Goal: Contribute content: Contribute content

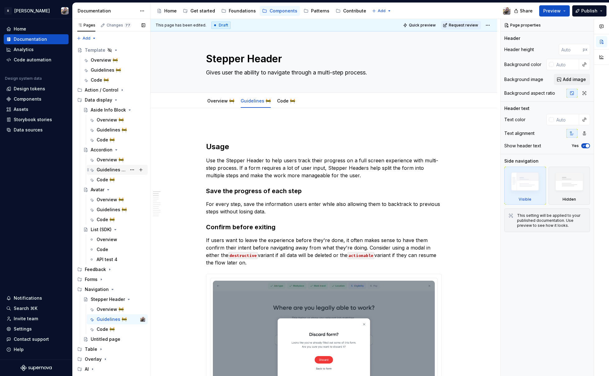
scroll to position [7, 0]
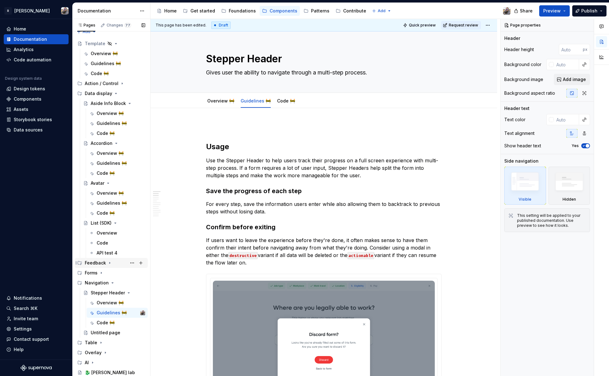
click at [107, 264] on icon "Page tree" at bounding box center [109, 263] width 5 height 5
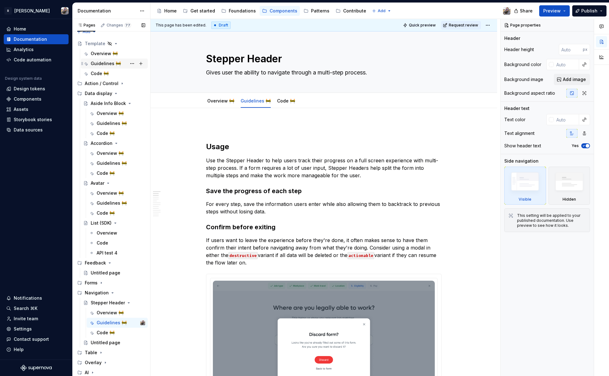
scroll to position [0, 0]
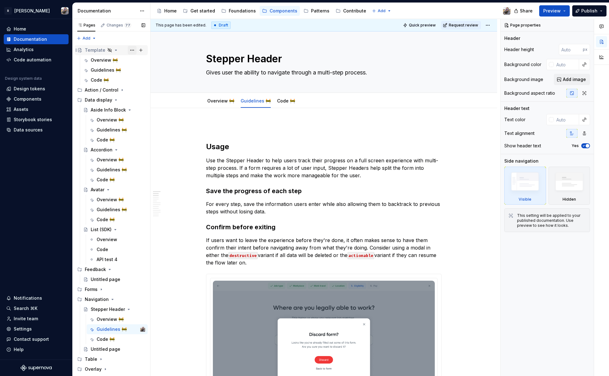
click at [128, 50] on button "Page tree" at bounding box center [132, 50] width 9 height 9
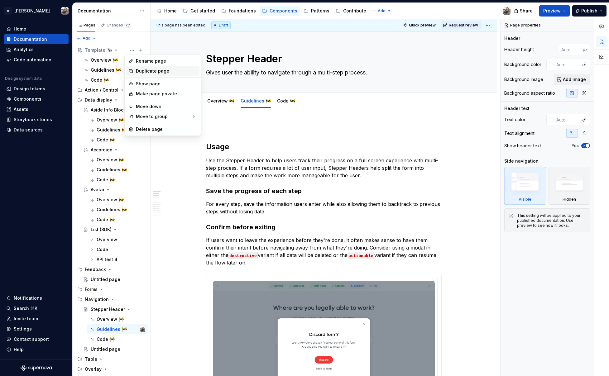
click at [151, 72] on div "Duplicate page" at bounding box center [166, 71] width 61 height 6
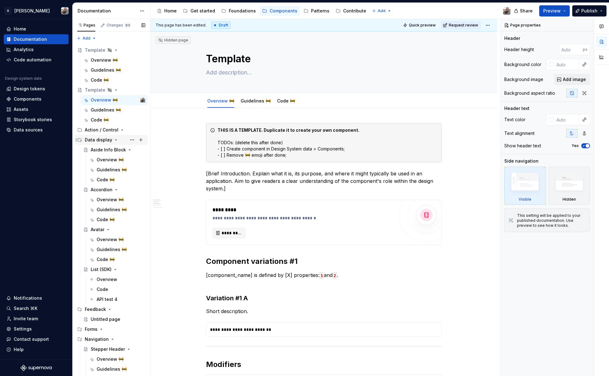
click at [76, 140] on icon "Page tree" at bounding box center [76, 139] width 5 height 5
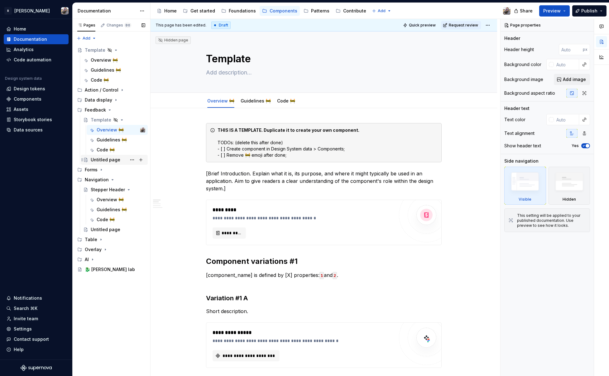
click at [94, 160] on div "Untitled page" at bounding box center [106, 160] width 30 height 6
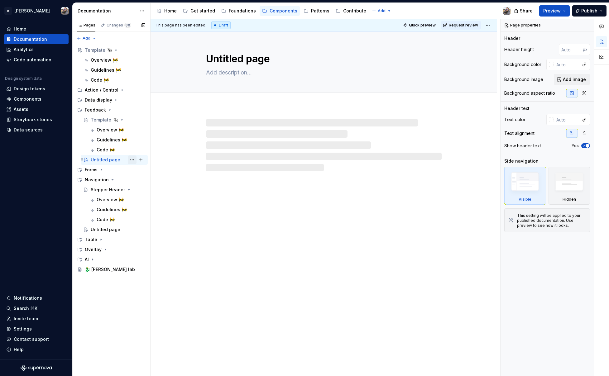
click at [131, 160] on button "Page tree" at bounding box center [132, 160] width 9 height 9
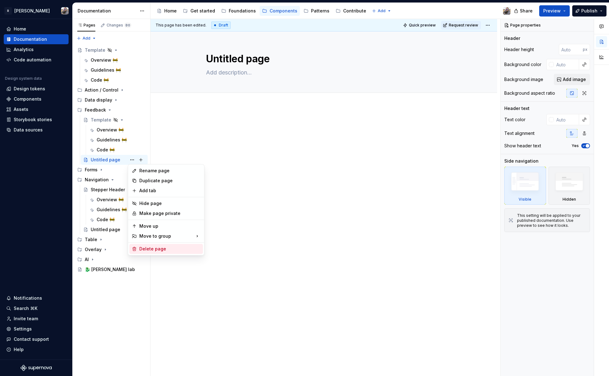
click at [152, 247] on div "Delete page" at bounding box center [169, 249] width 61 height 6
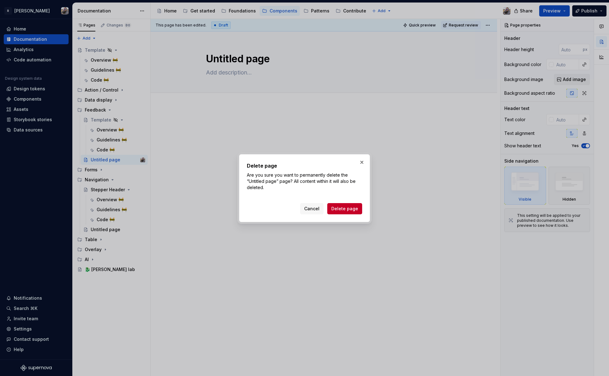
click at [357, 207] on span "Delete page" at bounding box center [344, 209] width 27 height 6
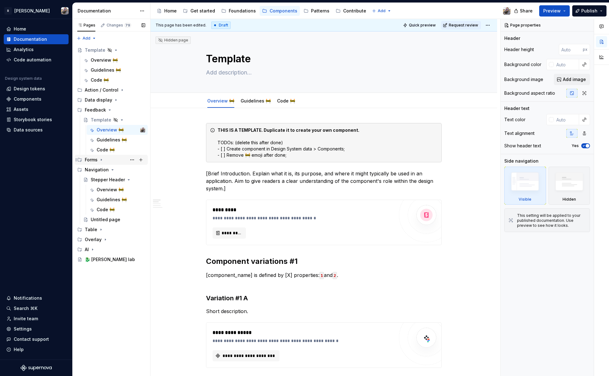
click at [102, 159] on icon "Page tree" at bounding box center [101, 159] width 5 height 5
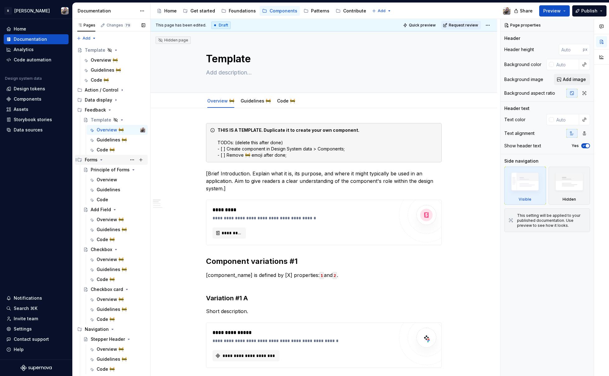
click at [105, 159] on div "Forms" at bounding box center [115, 160] width 60 height 9
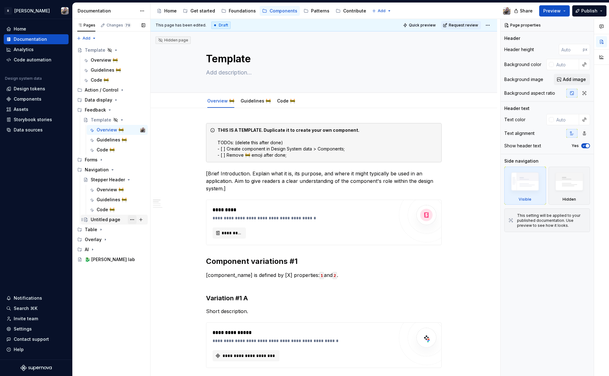
click at [131, 219] on button "Page tree" at bounding box center [132, 219] width 9 height 9
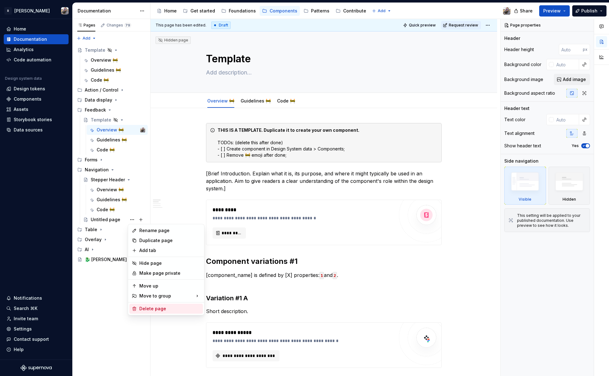
click at [159, 310] on div "Delete page" at bounding box center [169, 309] width 61 height 6
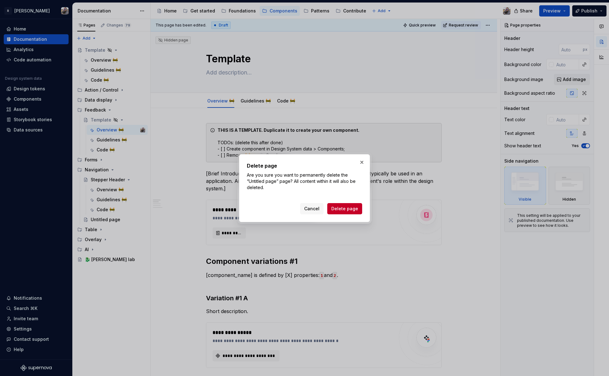
click at [339, 206] on span "Delete page" at bounding box center [344, 209] width 27 height 6
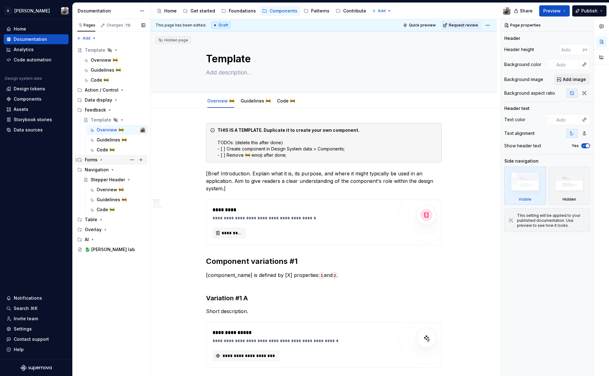
click at [94, 157] on div "Forms" at bounding box center [91, 160] width 13 height 6
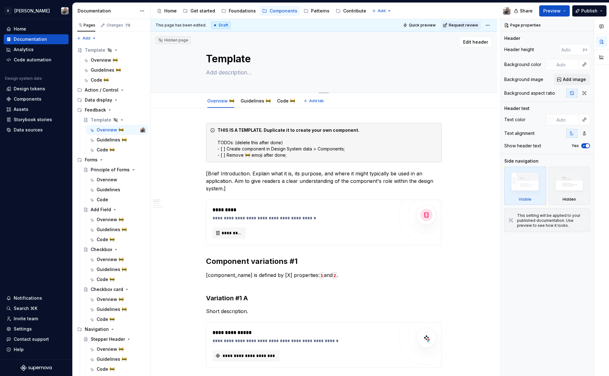
click at [230, 60] on textarea "Template" at bounding box center [323, 58] width 236 height 15
paste textarea "Feedback Message"
type textarea "*"
type textarea "Feedback Messagelate"
paste textarea
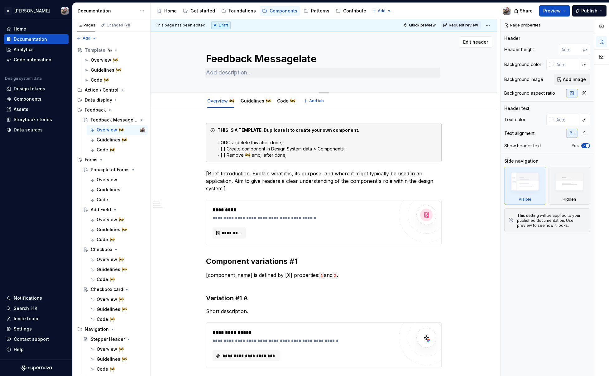
type textarea "*"
type textarea "Feedback Message"
type textarea "*"
type textarea "Feedback Message"
click at [240, 75] on textarea at bounding box center [323, 73] width 236 height 10
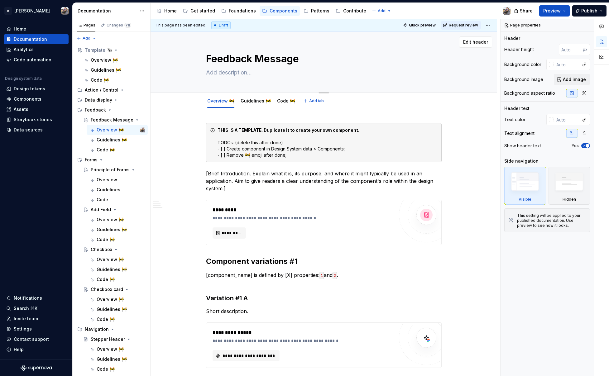
paste textarea "An inline message to communicate contextual information. Place Feedback Message…"
type textarea "*"
type textarea "An inline message to communicate contextual information. Place Feedback Message…"
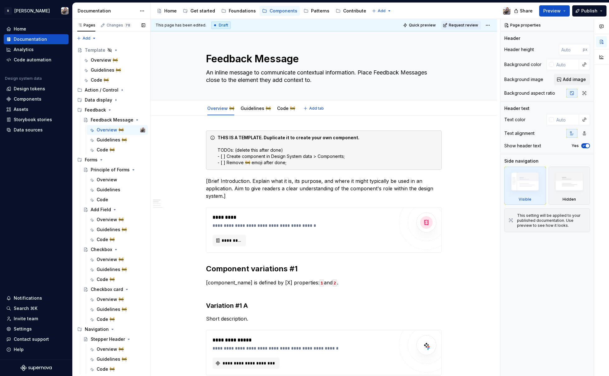
type textarea "*"
type textarea "An inline message to communicate contextual information. Place Feedback Message…"
type textarea "*"
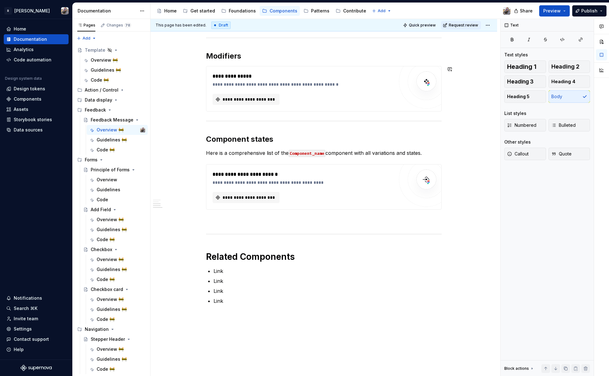
scroll to position [389, 0]
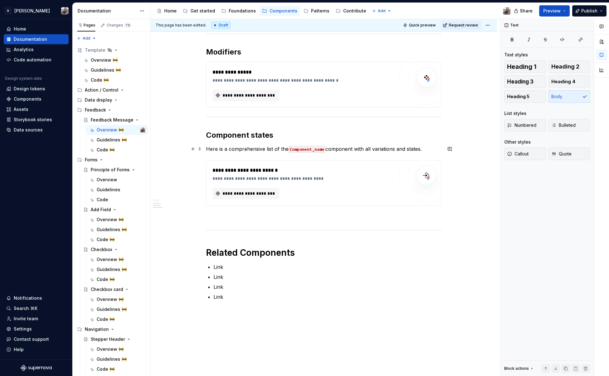
click at [258, 132] on h2 "Component states" at bounding box center [324, 135] width 236 height 10
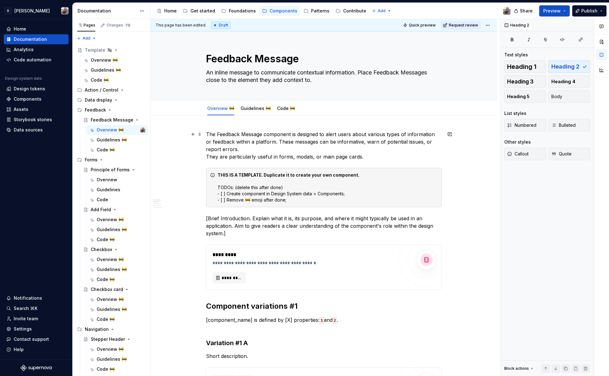
click at [236, 133] on p "The Feedback Message component is designed to alert users about various types o…" at bounding box center [324, 146] width 236 height 30
click at [243, 144] on p "The Feedback Message component is designed to alert users about various types o…" at bounding box center [324, 146] width 236 height 30
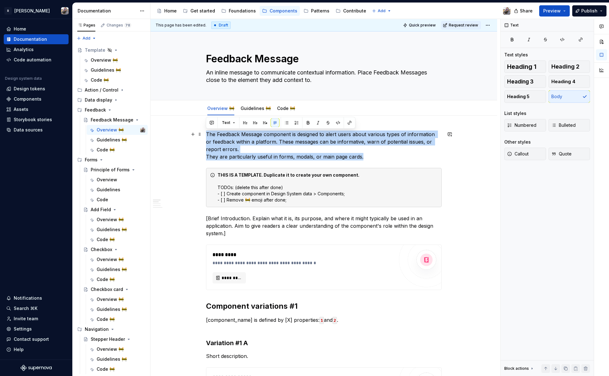
click at [366, 143] on p "The Feedback Message component is designed to alert users about various types o…" at bounding box center [324, 146] width 236 height 30
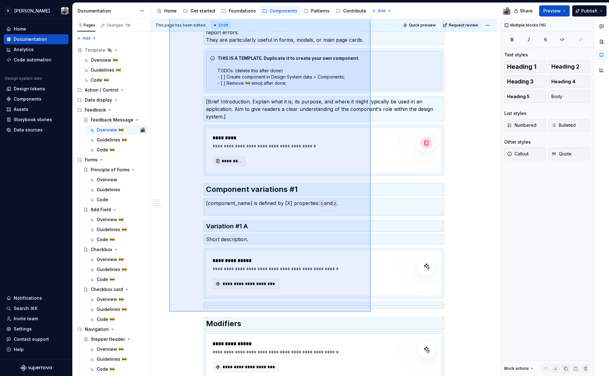
scroll to position [433, 0]
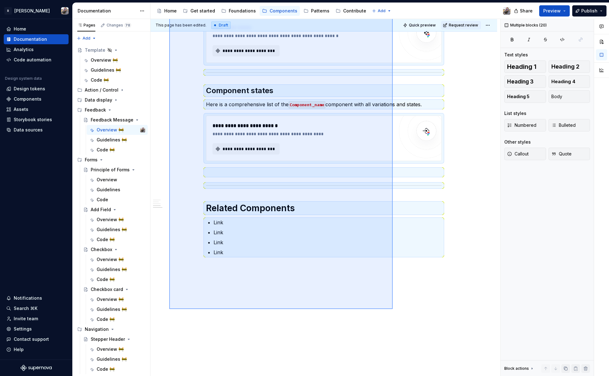
drag, startPoint x: 169, startPoint y: 129, endPoint x: 393, endPoint y: 309, distance: 287.1
click at [393, 309] on div "This page has been edited. Draft Quick preview Request review Feedback Message …" at bounding box center [326, 198] width 350 height 358
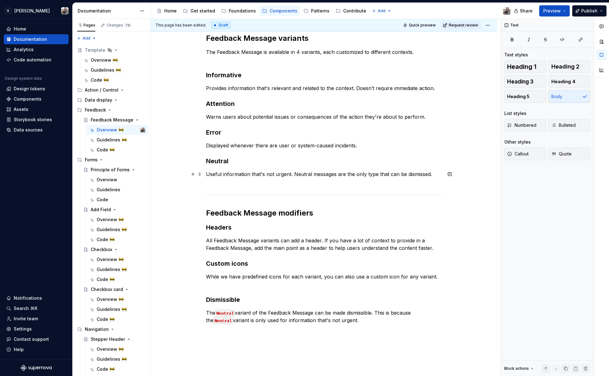
scroll to position [173, 0]
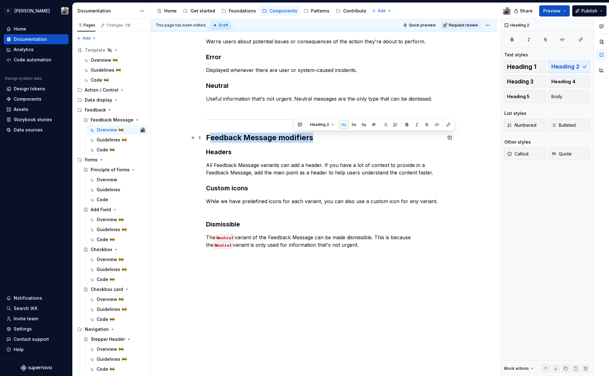
drag, startPoint x: 324, startPoint y: 138, endPoint x: 212, endPoint y: 133, distance: 112.0
click at [212, 133] on h2 "Feedback Message modifiers" at bounding box center [324, 138] width 236 height 10
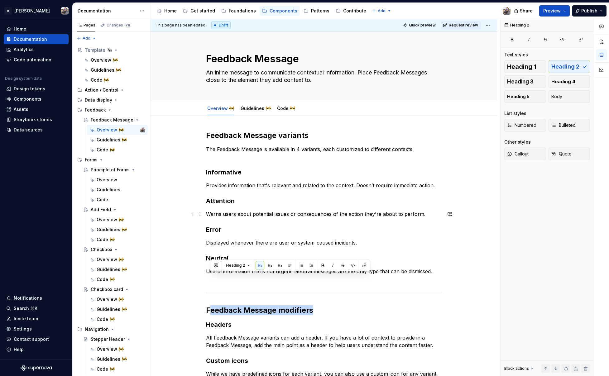
scroll to position [32, 0]
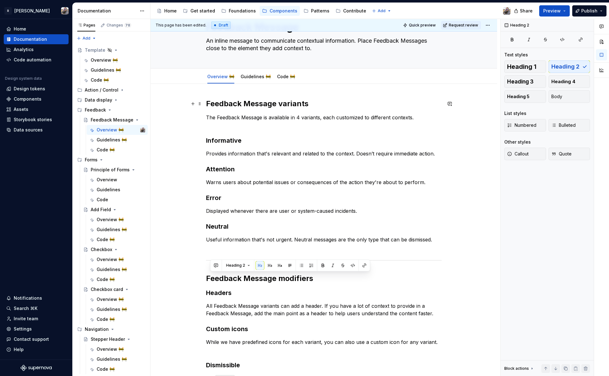
click at [325, 104] on h2 "Feedback Message variants" at bounding box center [324, 104] width 236 height 10
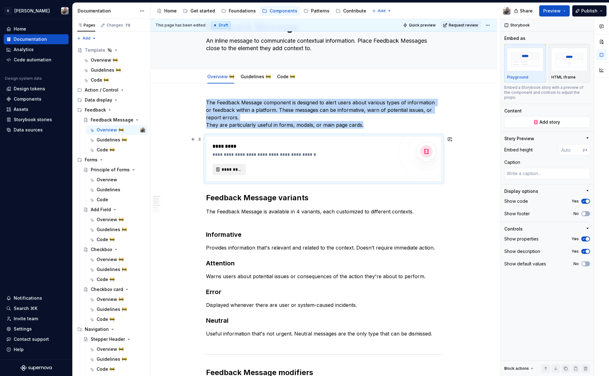
click at [230, 167] on span "*********" at bounding box center [232, 169] width 20 height 6
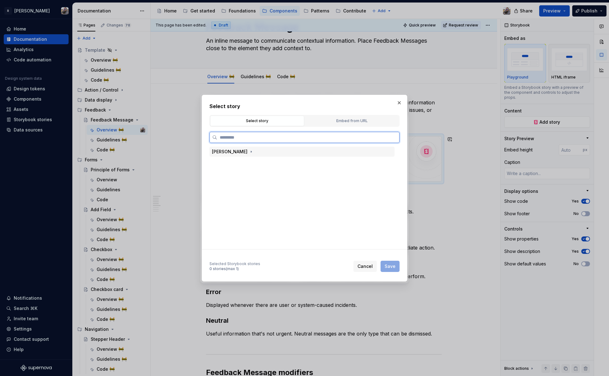
click at [225, 151] on div "[PERSON_NAME]" at bounding box center [230, 152] width 36 height 6
type textarea "*"
type input "********"
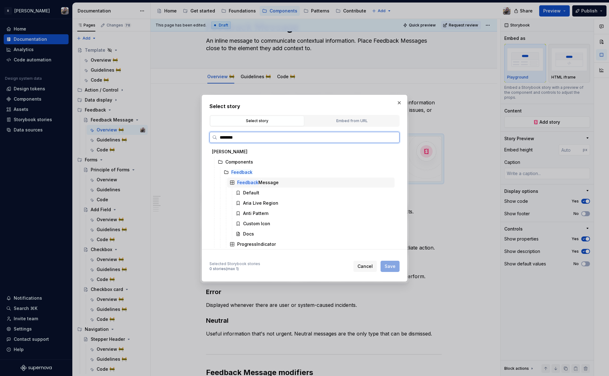
click at [270, 183] on div "Feedback Message" at bounding box center [257, 183] width 41 height 6
click at [284, 183] on div "Feedback Message" at bounding box center [310, 183] width 167 height 10
click at [269, 196] on div "Default" at bounding box center [313, 193] width 161 height 10
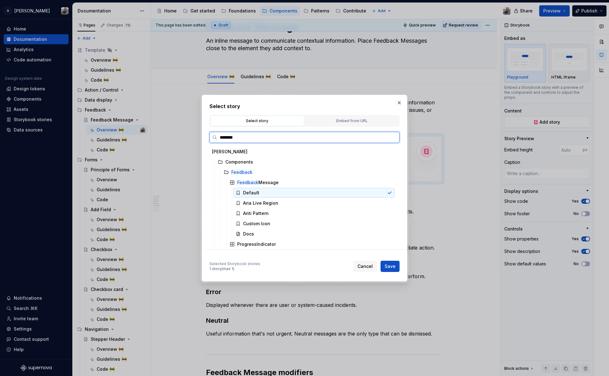
click at [293, 191] on div "Default" at bounding box center [313, 193] width 161 height 10
click at [393, 268] on span "Save" at bounding box center [390, 266] width 11 height 6
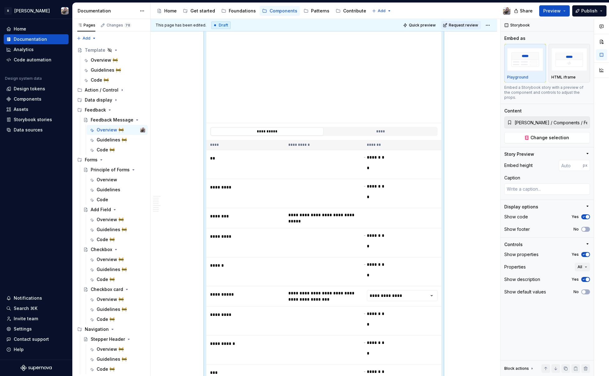
scroll to position [0, 0]
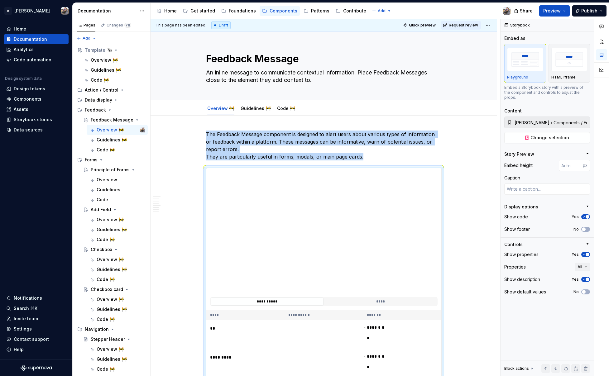
type textarea "*"
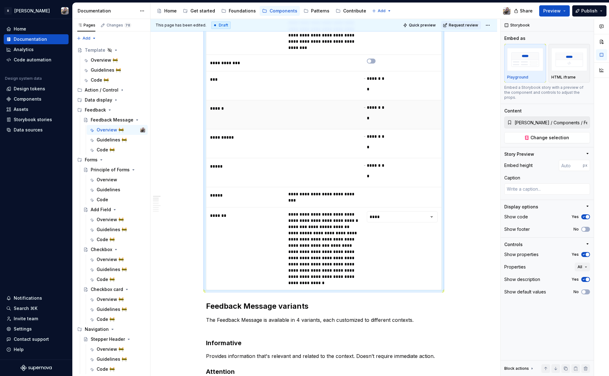
scroll to position [763, 0]
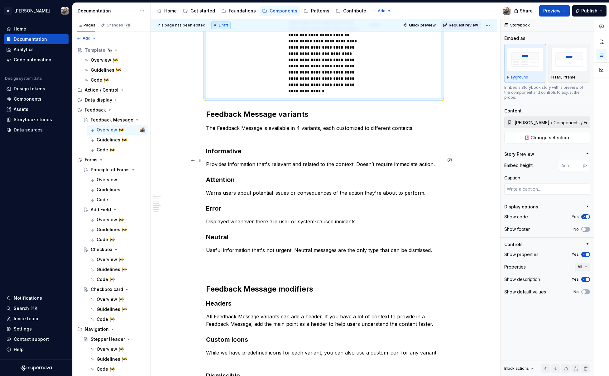
click at [437, 161] on p "Provides information that's relevant and related to the context. Doesn’t requir…" at bounding box center [324, 164] width 236 height 7
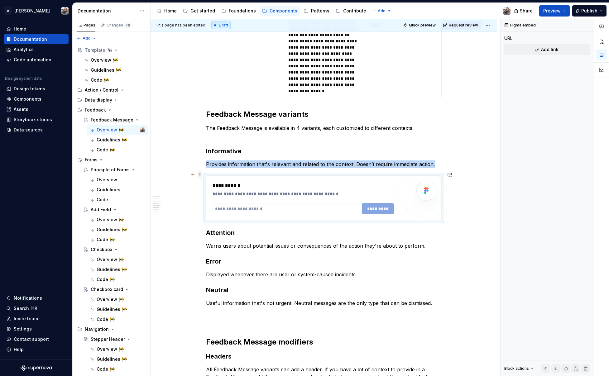
click at [201, 175] on span at bounding box center [199, 174] width 5 height 9
click at [210, 228] on div "Delete" at bounding box center [229, 230] width 41 height 6
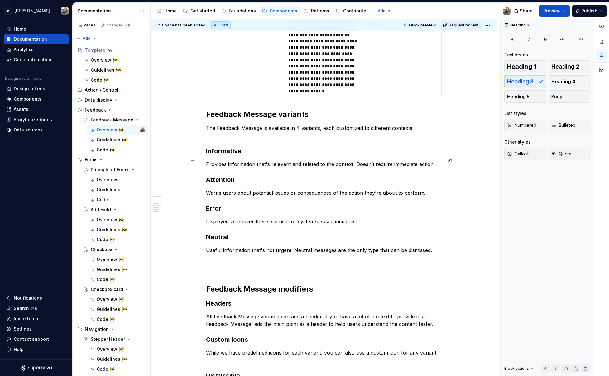
click at [433, 161] on p "Provides information that's relevant and related to the context. Doesn’t requir…" at bounding box center [324, 164] width 236 height 7
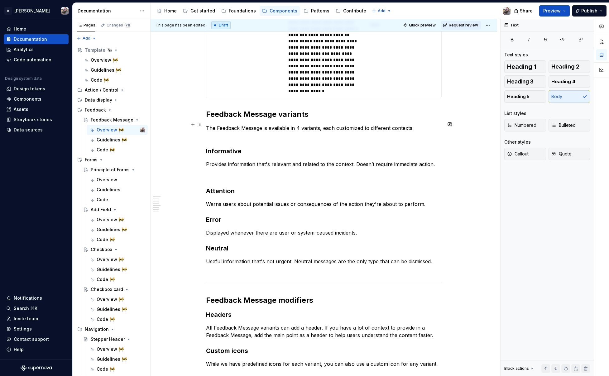
click at [238, 131] on p "The Feedback Message is available in 4 variants, each customized to different c…" at bounding box center [324, 131] width 236 height 15
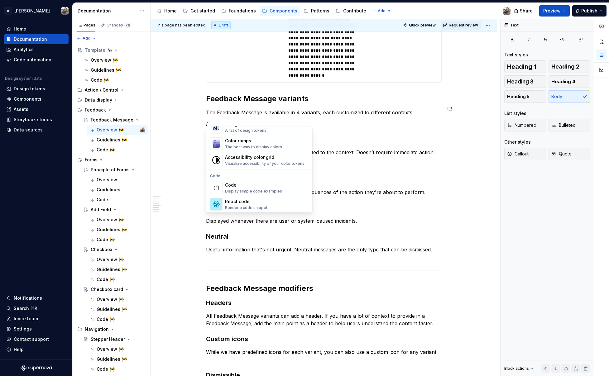
scroll to position [474, 0]
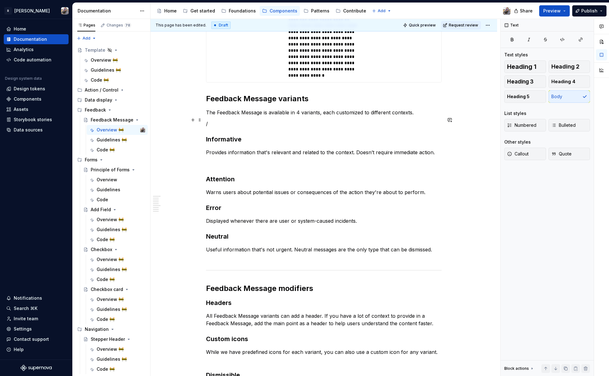
click at [214, 120] on p "/" at bounding box center [324, 123] width 236 height 7
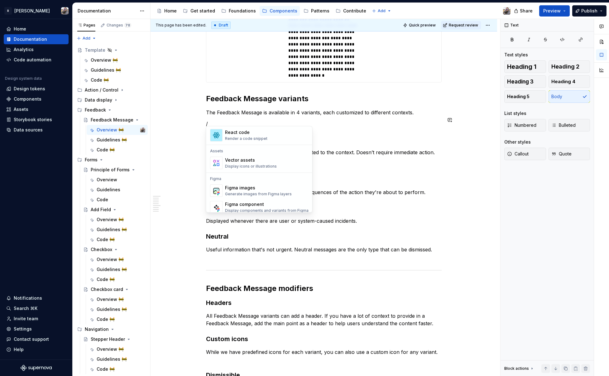
scroll to position [571, 0]
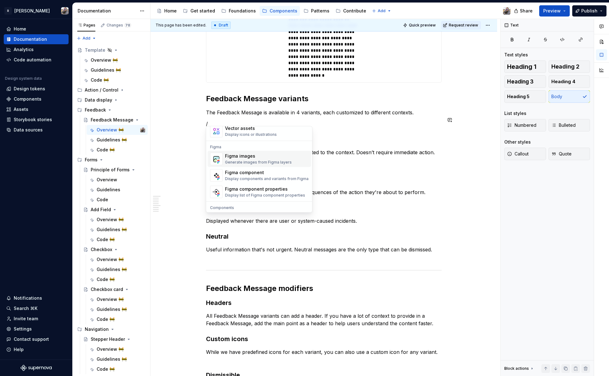
click at [277, 161] on div "Generate images from Figma layers" at bounding box center [258, 162] width 67 height 5
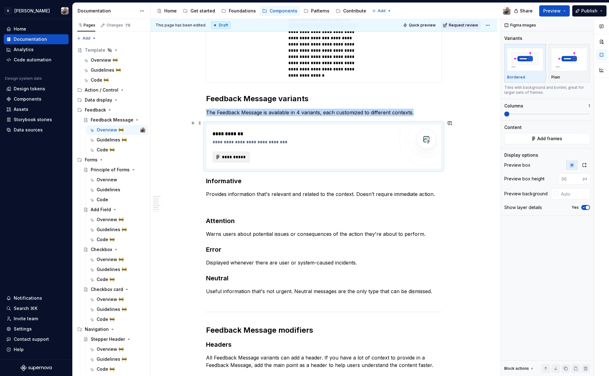
click at [235, 156] on button "**********" at bounding box center [231, 156] width 37 height 11
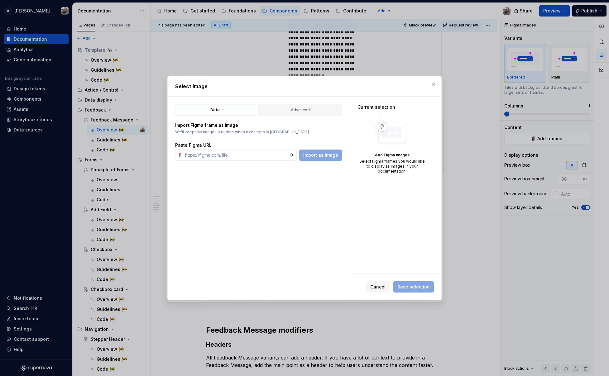
type textarea "*"
click at [242, 153] on input "text" at bounding box center [236, 155] width 107 height 11
paste input "[URL][DOMAIN_NAME]"
type input "[URL][DOMAIN_NAME]"
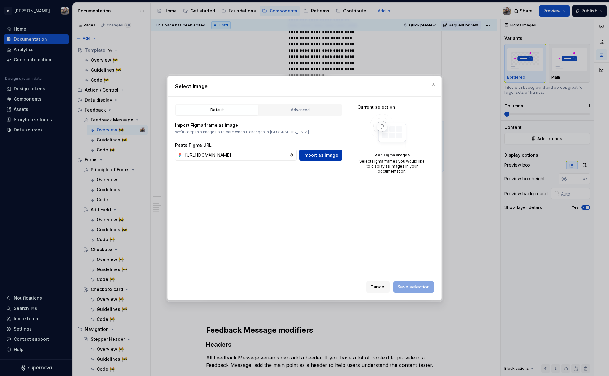
click at [316, 157] on span "Import as image" at bounding box center [320, 155] width 35 height 6
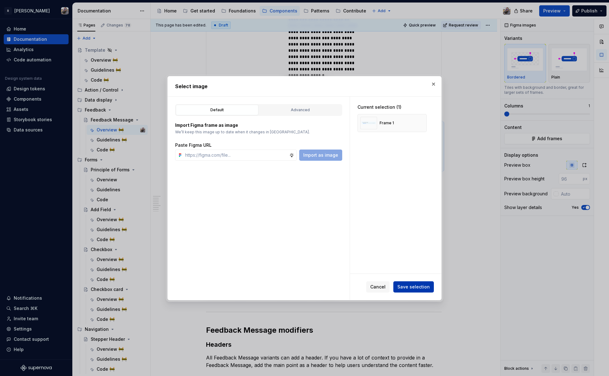
click at [412, 285] on span "Save selection" at bounding box center [413, 287] width 32 height 6
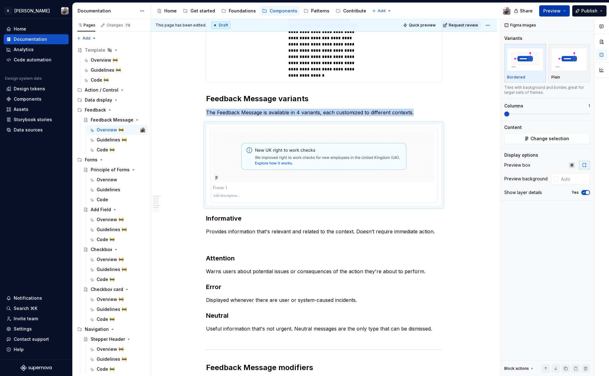
click at [548, 11] on span "Preview" at bounding box center [551, 11] width 17 height 6
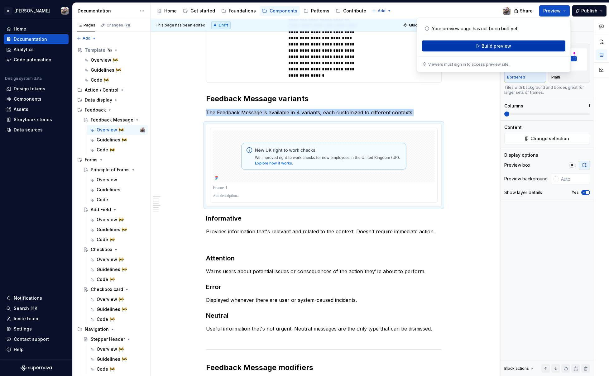
click at [508, 48] on span "Build preview" at bounding box center [497, 46] width 30 height 6
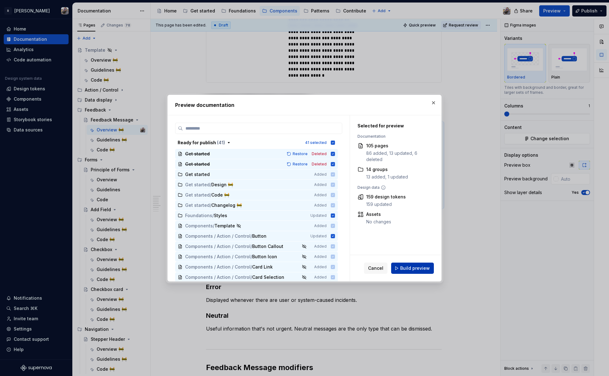
click at [401, 270] on button "Build preview" at bounding box center [412, 268] width 43 height 11
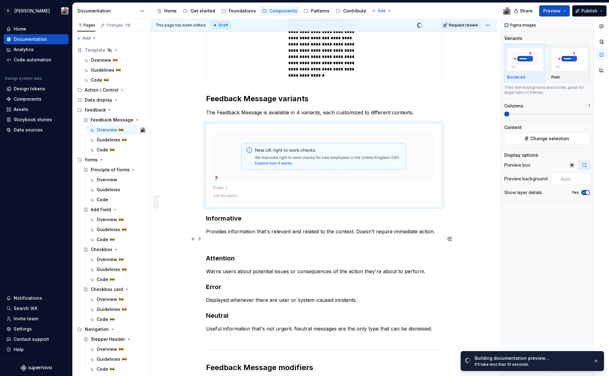
click at [227, 240] on p at bounding box center [324, 242] width 236 height 7
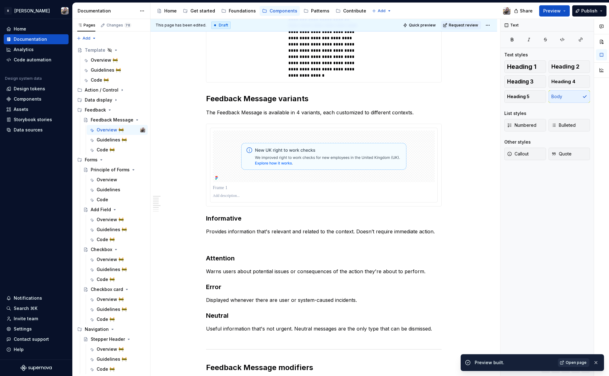
click at [567, 364] on span "Open page" at bounding box center [576, 362] width 21 height 5
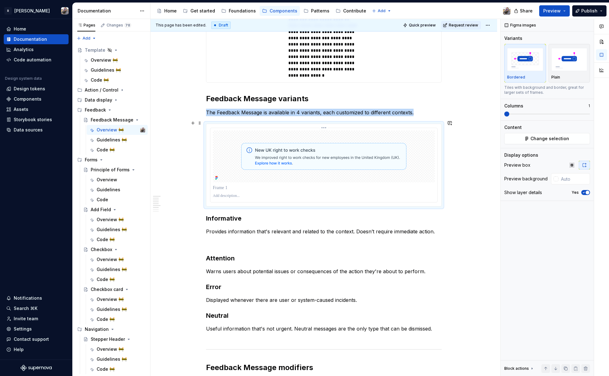
click at [221, 134] on div at bounding box center [324, 157] width 222 height 52
click at [224, 239] on p at bounding box center [324, 242] width 236 height 7
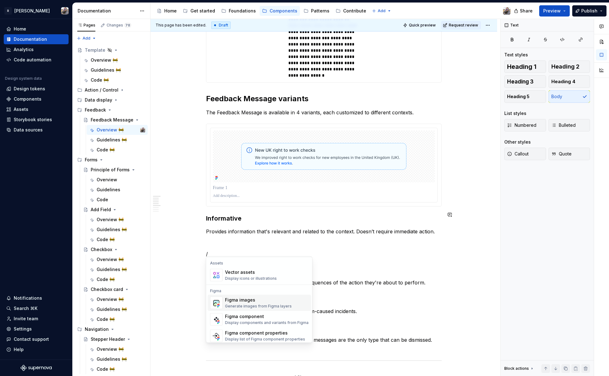
scroll to position [565, 0]
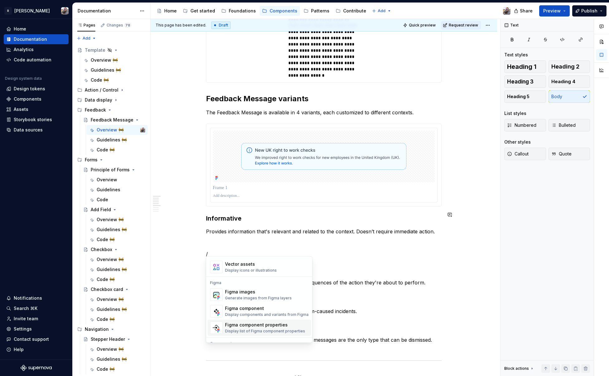
click at [252, 311] on div "Figma component" at bounding box center [267, 309] width 84 height 6
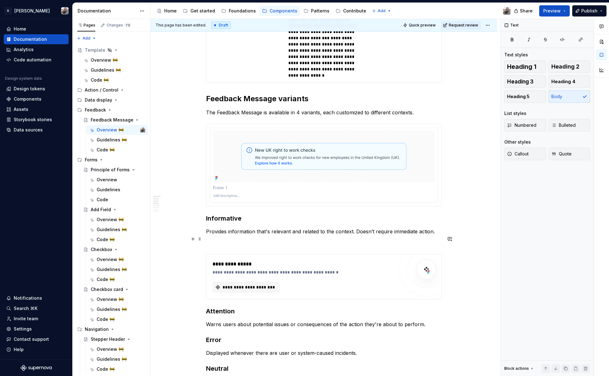
click at [238, 241] on p at bounding box center [324, 242] width 236 height 7
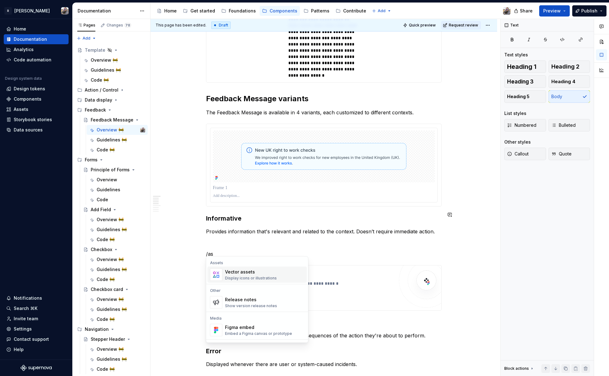
scroll to position [25, 0]
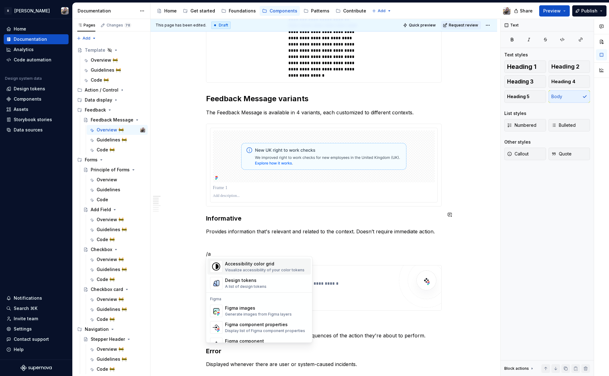
click at [249, 251] on p "/a" at bounding box center [324, 253] width 236 height 7
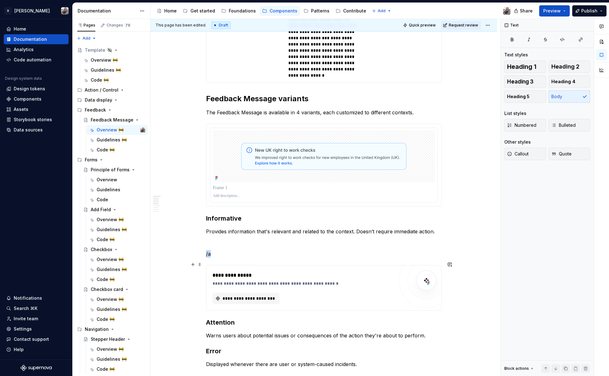
click at [255, 267] on div "**********" at bounding box center [323, 288] width 235 height 45
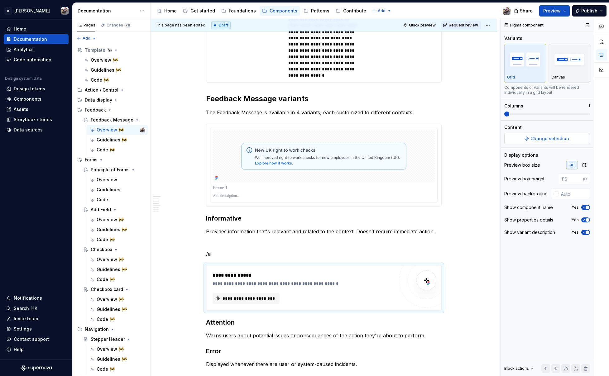
click at [544, 139] on span "Change selection" at bounding box center [550, 139] width 39 height 6
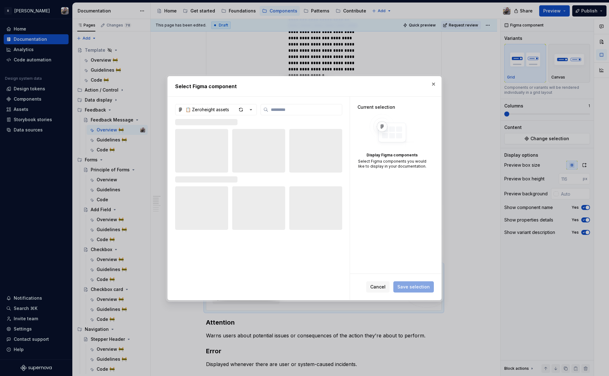
type textarea "*"
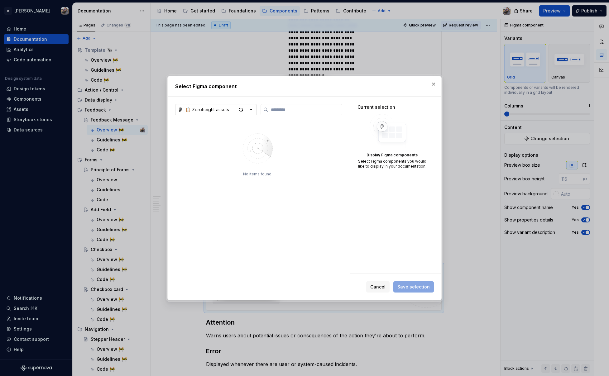
click at [230, 109] on button "📋 Zeroheight assets" at bounding box center [216, 109] width 82 height 11
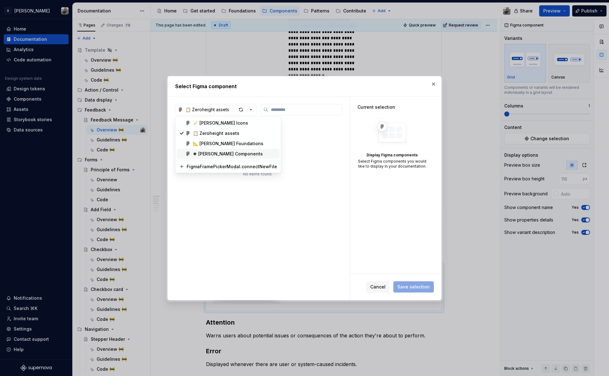
click at [238, 152] on div "❖ [PERSON_NAME] Components" at bounding box center [228, 154] width 70 height 6
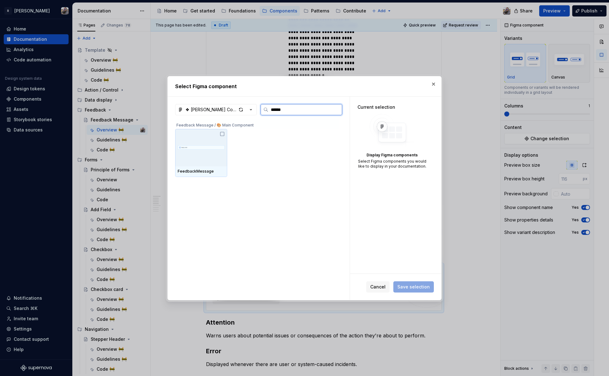
type input "*******"
click at [195, 137] on div at bounding box center [201, 147] width 52 height 37
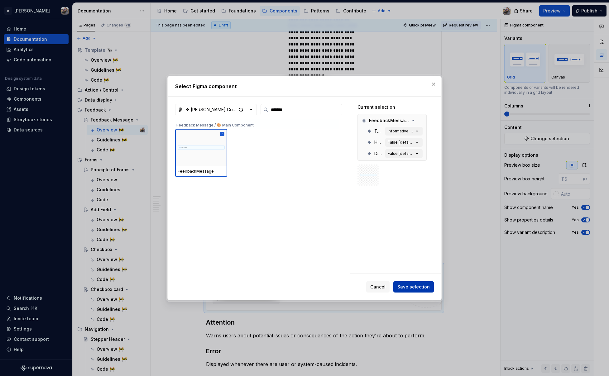
click at [410, 286] on span "Save selection" at bounding box center [413, 287] width 32 height 6
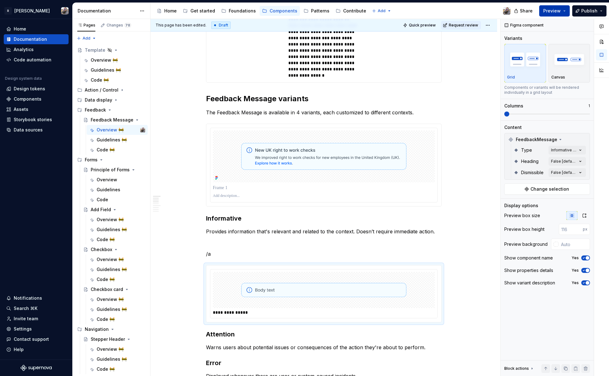
click at [548, 9] on span "Preview" at bounding box center [551, 11] width 17 height 6
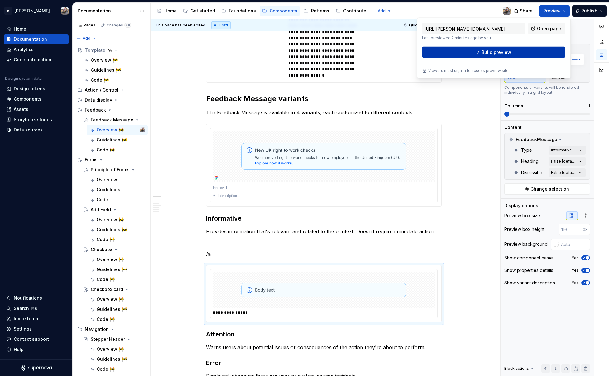
click at [484, 54] on span "Build preview" at bounding box center [497, 52] width 30 height 6
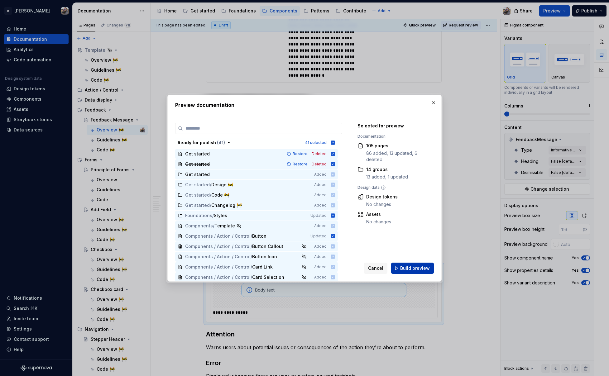
click at [411, 266] on span "Build preview" at bounding box center [415, 268] width 30 height 6
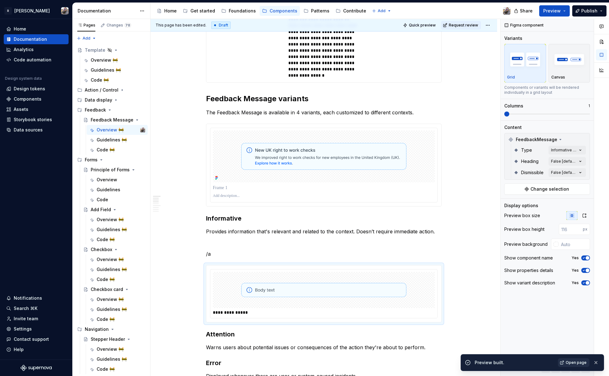
click at [580, 365] on span "Open page" at bounding box center [576, 362] width 21 height 5
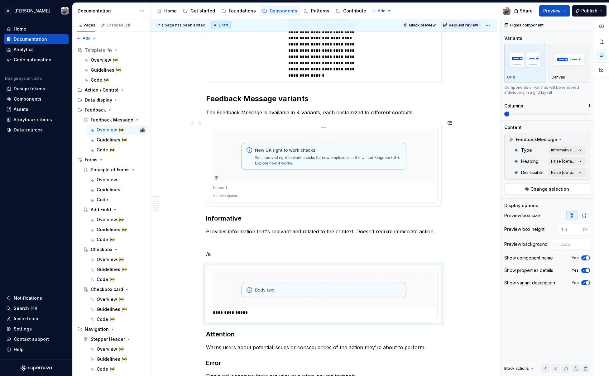
scroll to position [851, 0]
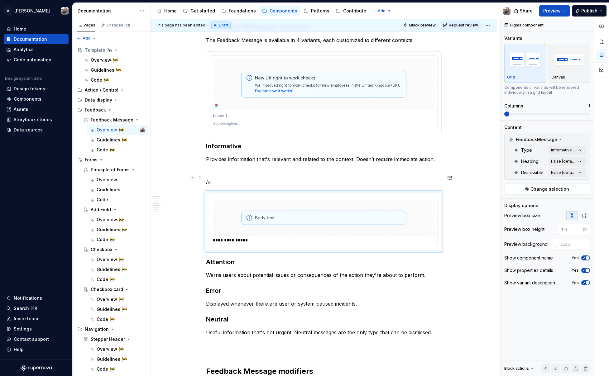
click at [218, 178] on p "/a" at bounding box center [324, 181] width 236 height 7
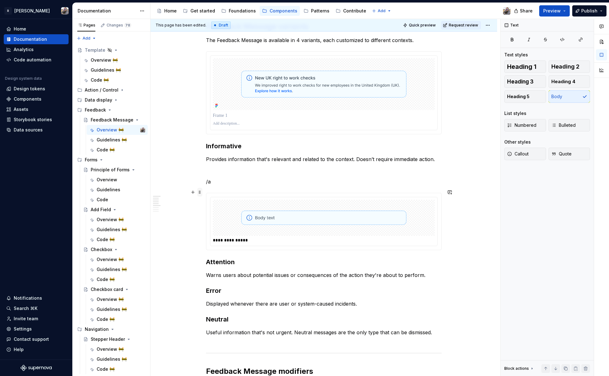
click at [199, 191] on span at bounding box center [199, 192] width 5 height 9
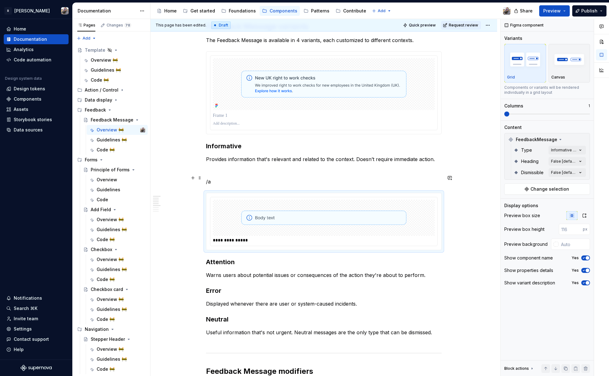
click at [238, 179] on p "/a" at bounding box center [324, 181] width 236 height 7
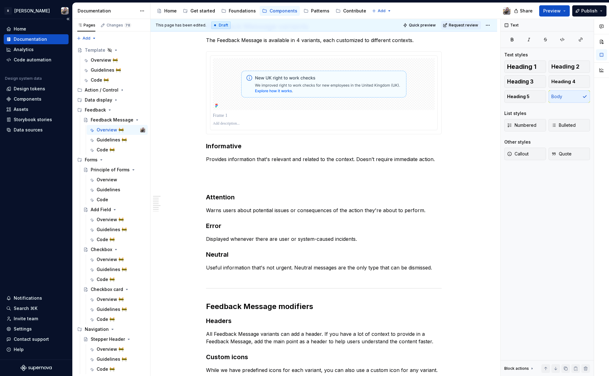
click at [29, 34] on div "Home Documentation Analytics Code automation" at bounding box center [36, 44] width 65 height 41
click at [31, 43] on div "Documentation" at bounding box center [36, 39] width 65 height 10
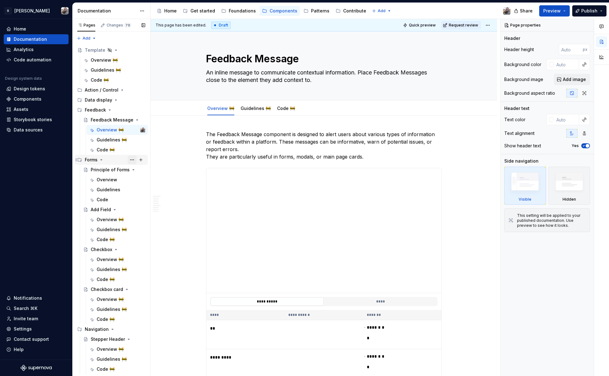
scroll to position [36, 0]
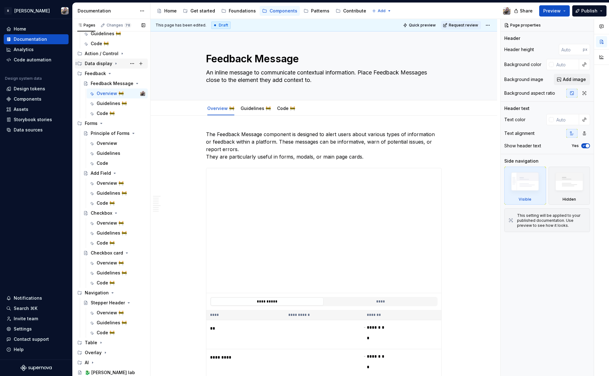
click at [108, 62] on div "Data display" at bounding box center [98, 63] width 27 height 6
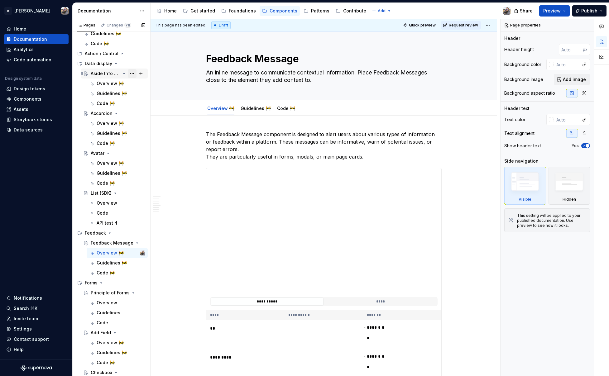
scroll to position [0, 0]
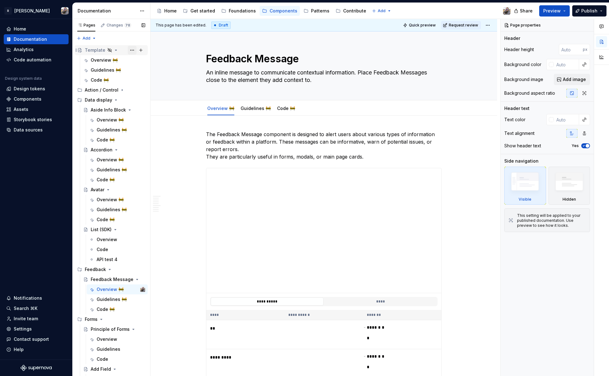
click at [130, 50] on button "Page tree" at bounding box center [132, 50] width 9 height 9
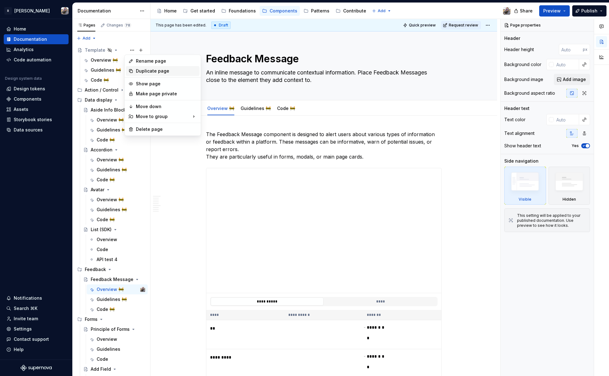
click at [150, 73] on div "Duplicate page" at bounding box center [166, 71] width 61 height 6
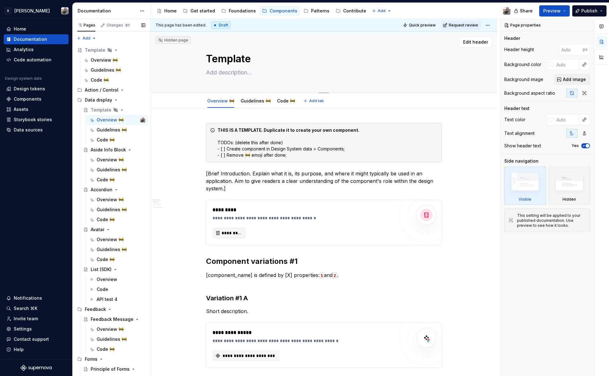
click at [221, 60] on textarea "Template" at bounding box center [323, 58] width 236 height 15
type textarea "*"
type textarea "P"
type textarea "*"
type textarea "Pi"
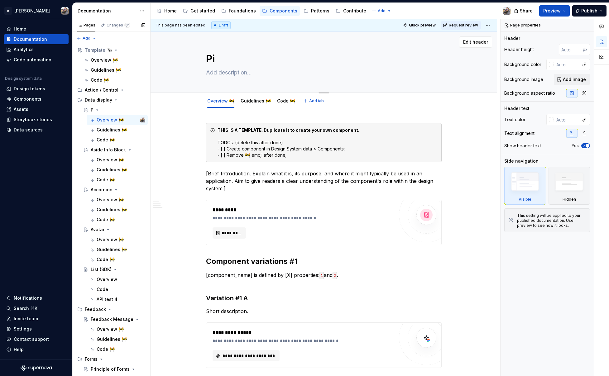
type textarea "*"
type textarea "Pil"
type textarea "*"
type textarea "Pill"
type textarea "*"
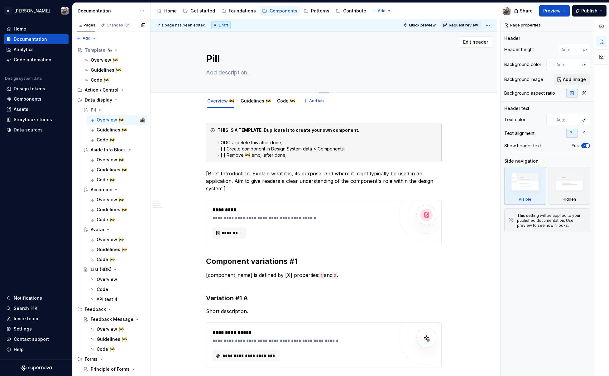
type textarea "Pills"
type textarea "*"
type textarea "Pills"
click at [229, 75] on textarea at bounding box center [323, 73] width 236 height 10
paste textarea "A concise UI element that emphasizes the tone of a category, tag, or status ass…"
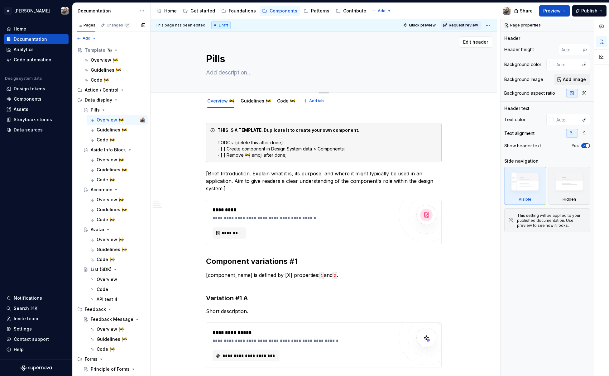
type textarea "*"
type textarea "A concise UI element that emphasizes the tone of a category, tag, or status ass…"
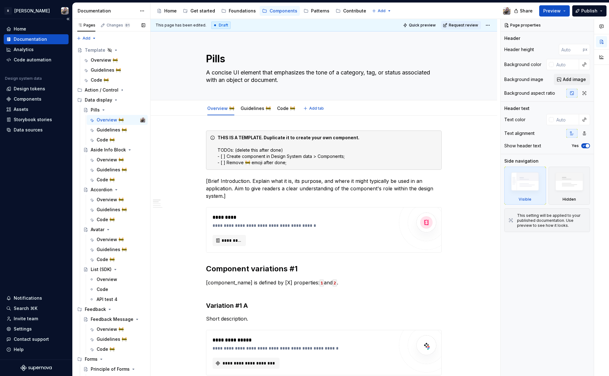
type textarea "*"
type textarea "A concise UI element that emphasizes the tone of a category, tag, or status ass…"
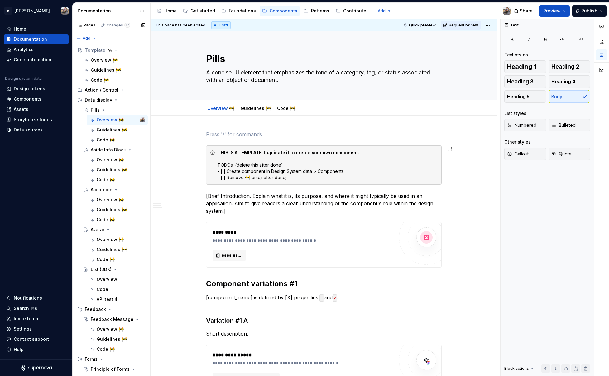
type textarea "*"
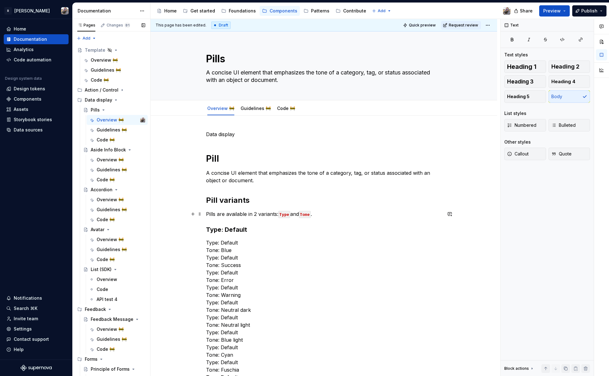
scroll to position [104, 0]
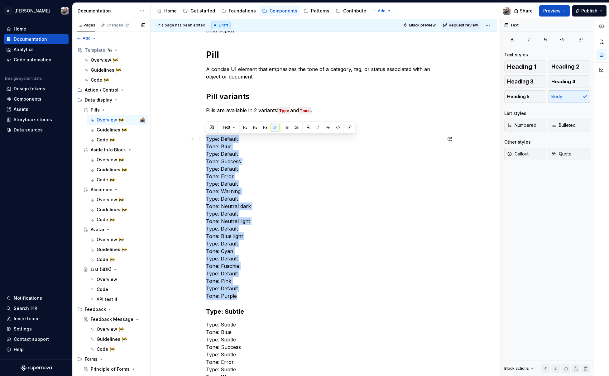
drag, startPoint x: 207, startPoint y: 138, endPoint x: 304, endPoint y: 296, distance: 185.6
click at [304, 296] on p "Type: Default Tone: Blue Type: Default Tone: Success Type: Default Tone: Error …" at bounding box center [324, 217] width 236 height 165
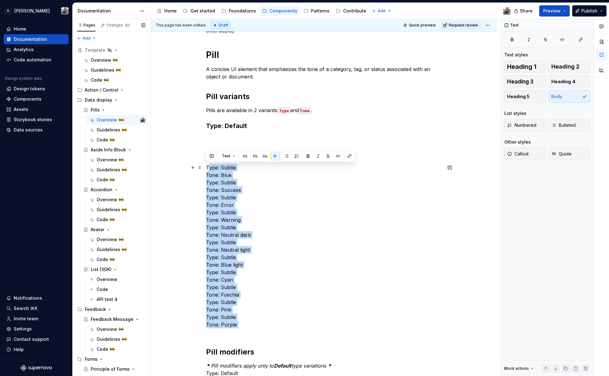
drag, startPoint x: 208, startPoint y: 167, endPoint x: 266, endPoint y: 329, distance: 172.3
click at [265, 329] on p "Type: Subtle Tone: Blue Type: Subtle Tone: Success Type: Subtle Tone: Error Typ…" at bounding box center [324, 250] width 236 height 172
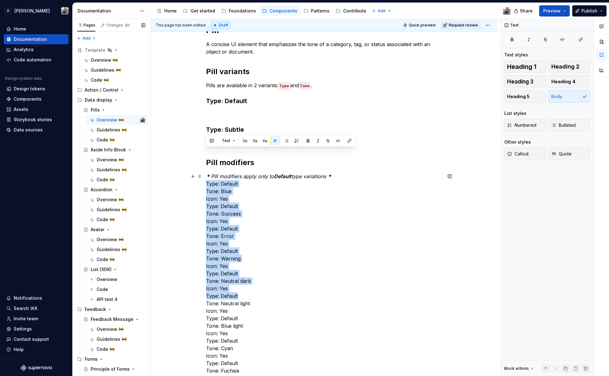
scroll to position [289, 0]
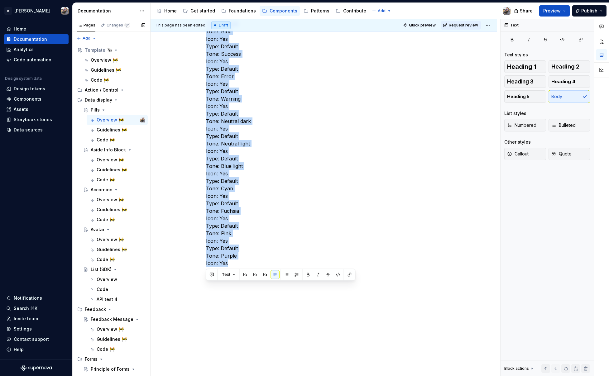
drag, startPoint x: 206, startPoint y: 183, endPoint x: 251, endPoint y: 266, distance: 94.4
click at [251, 266] on p "＊ Pill modifiers apply only to Default type variations ＊ Type: Default Tone: Bl…" at bounding box center [324, 144] width 236 height 262
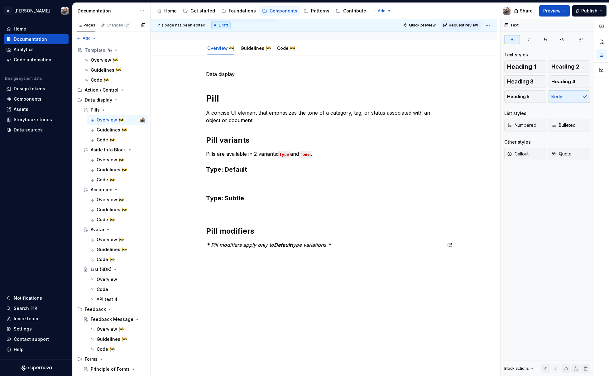
scroll to position [60, 0]
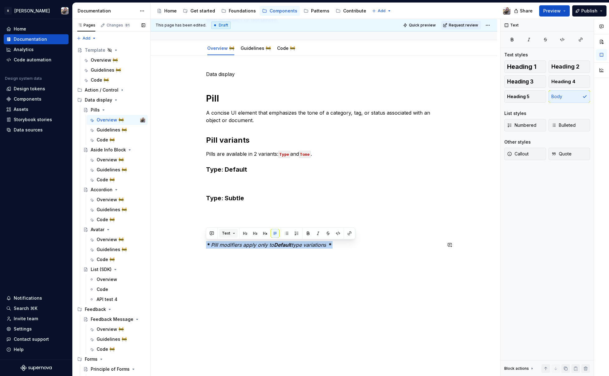
click at [232, 235] on button "Text" at bounding box center [228, 233] width 19 height 9
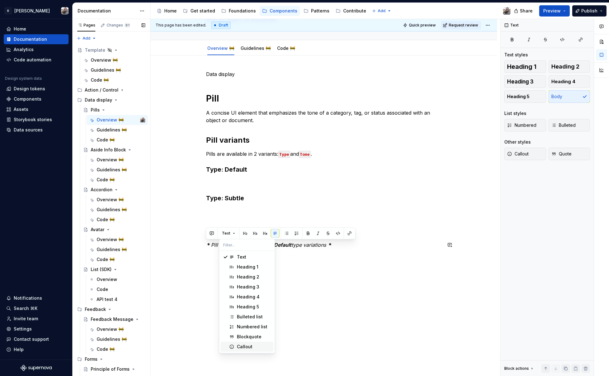
click at [250, 343] on span "Callout" at bounding box center [247, 347] width 53 height 10
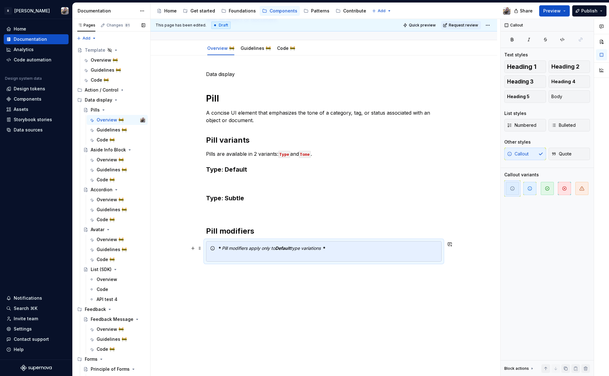
click at [222, 251] on div "＊ Pill modifiers apply only to Default type variations ＊" at bounding box center [328, 251] width 220 height 12
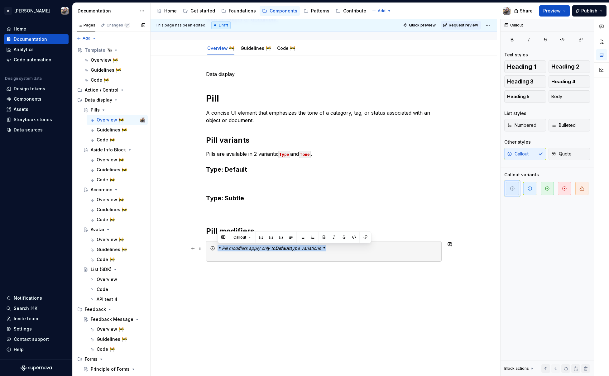
drag, startPoint x: 310, startPoint y: 248, endPoint x: 211, endPoint y: 245, distance: 99.2
click at [211, 245] on div "＊ Pill modifiers apply only to Default type variations ＊" at bounding box center [324, 251] width 236 height 21
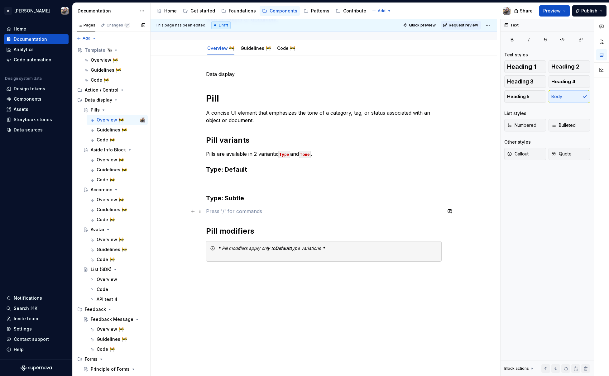
click at [389, 210] on p at bounding box center [324, 211] width 236 height 7
click at [220, 259] on div "＊ Pill modifiers apply only to Default type variations ＊" at bounding box center [324, 251] width 236 height 21
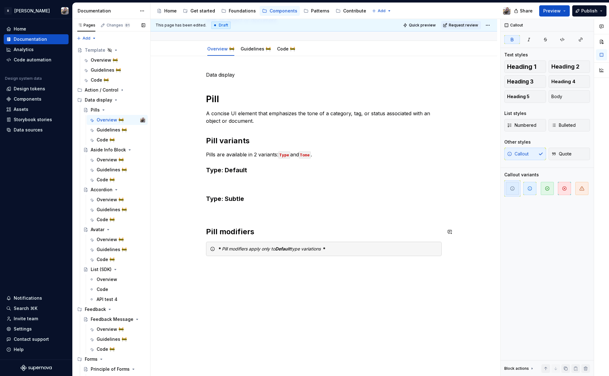
click at [364, 224] on div "Data display Pill A concise UI element that emphasizes the tone of a category, …" at bounding box center [324, 163] width 236 height 185
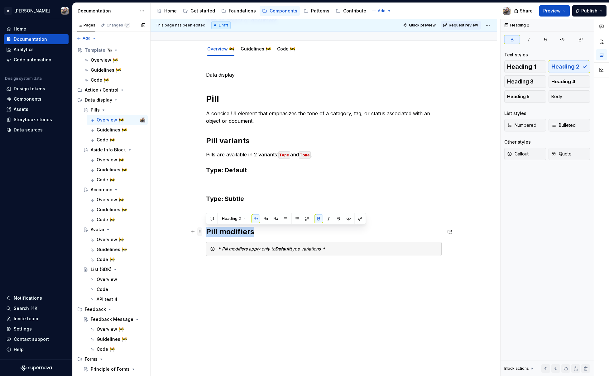
drag, startPoint x: 246, startPoint y: 231, endPoint x: 202, endPoint y: 230, distance: 44.3
click at [206, 230] on div "Data display Pill A concise UI element that emphasizes the tone of a category, …" at bounding box center [324, 167] width 236 height 193
click at [203, 172] on div "Data display Pill A concise UI element that emphasizes the tone of a category, …" at bounding box center [324, 216] width 347 height 320
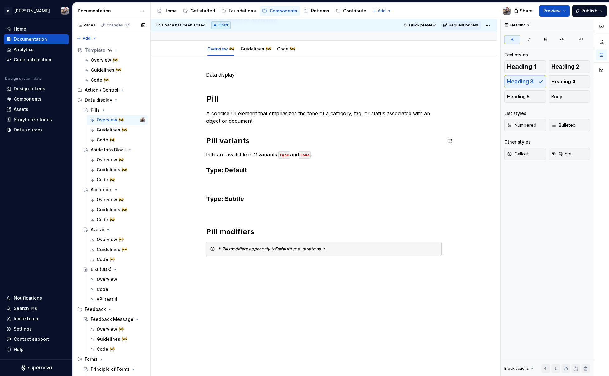
drag, startPoint x: 259, startPoint y: 125, endPoint x: 262, endPoint y: 124, distance: 3.6
click at [259, 125] on div "Data display Pill A concise UI element that emphasizes the tone of a category, …" at bounding box center [324, 163] width 236 height 185
click at [332, 156] on p "Pills are available in 2 variants: Type and Tone ." at bounding box center [324, 154] width 236 height 7
click at [249, 170] on h3 "Type: Default" at bounding box center [324, 170] width 236 height 9
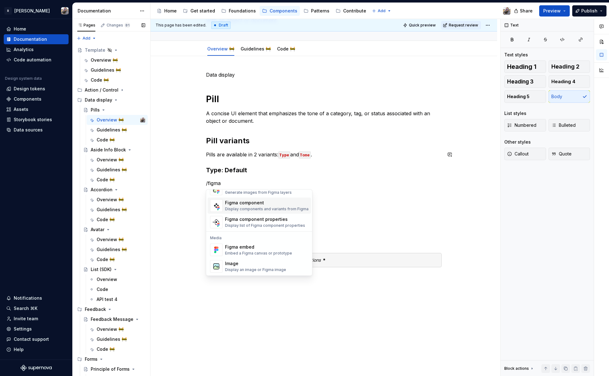
scroll to position [0, 0]
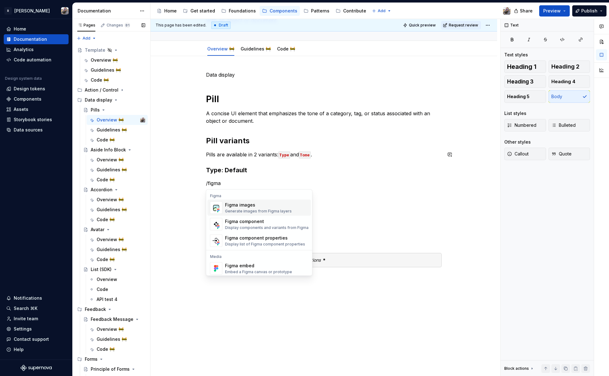
click at [263, 209] on div "Generate images from Figma layers" at bounding box center [258, 211] width 67 height 5
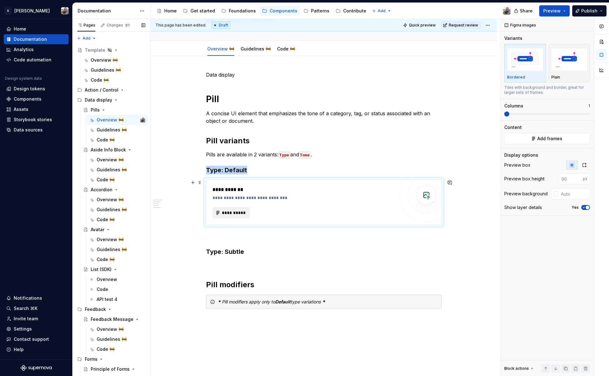
click at [234, 214] on span "**********" at bounding box center [234, 213] width 24 height 6
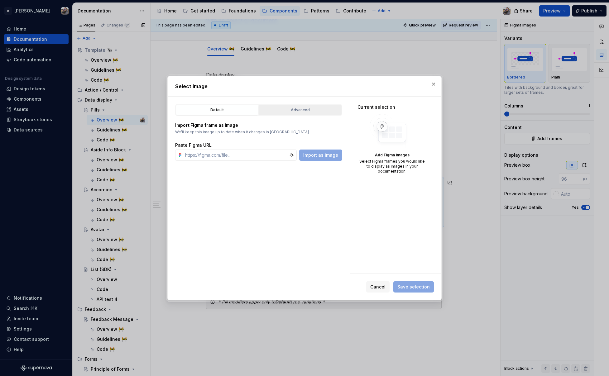
click at [284, 114] on button "Advanced" at bounding box center [300, 110] width 83 height 11
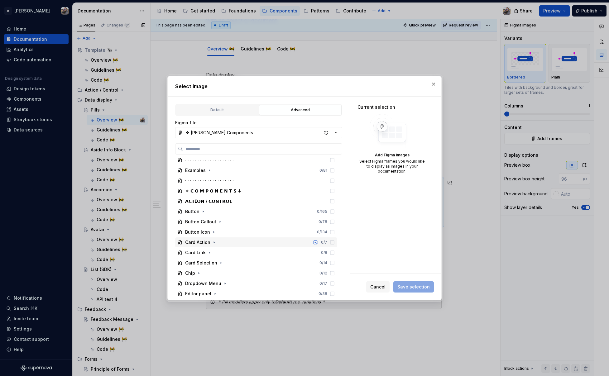
scroll to position [120, 0]
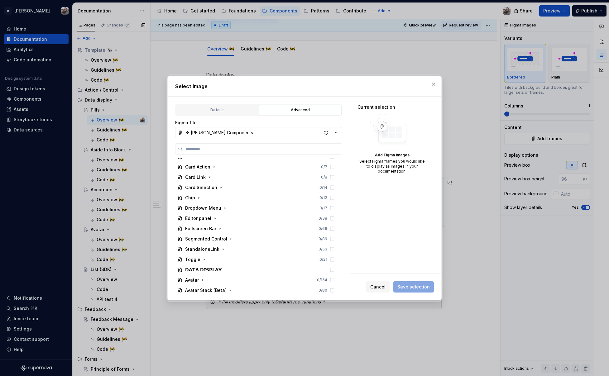
click at [307, 134] on button "❖ [PERSON_NAME] Components" at bounding box center [258, 132] width 167 height 11
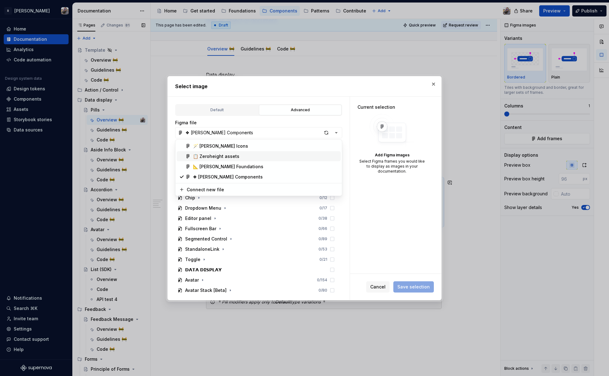
click at [251, 156] on div "📋 Zeroheight assets" at bounding box center [265, 156] width 145 height 6
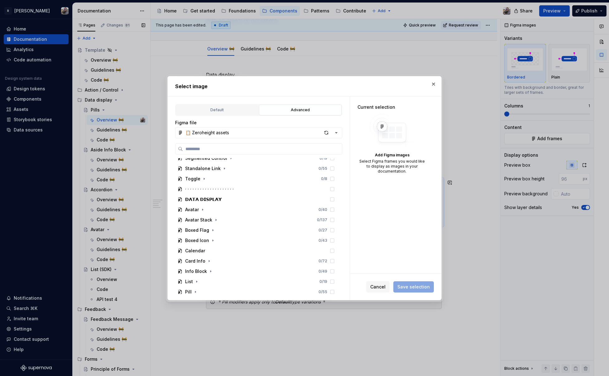
scroll to position [239, 0]
click at [192, 282] on button "button" at bounding box center [195, 284] width 6 height 6
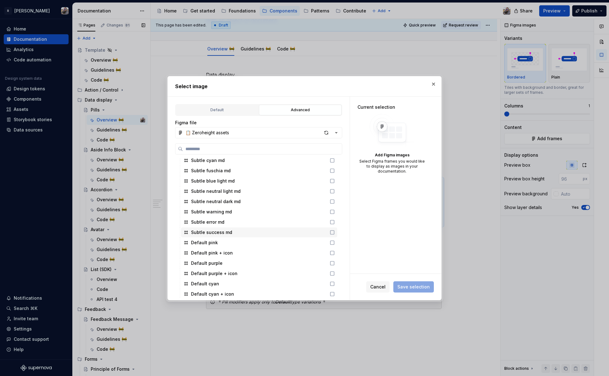
scroll to position [534, 0]
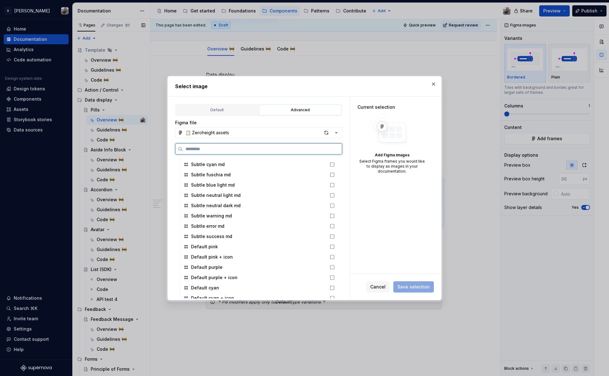
type textarea "*"
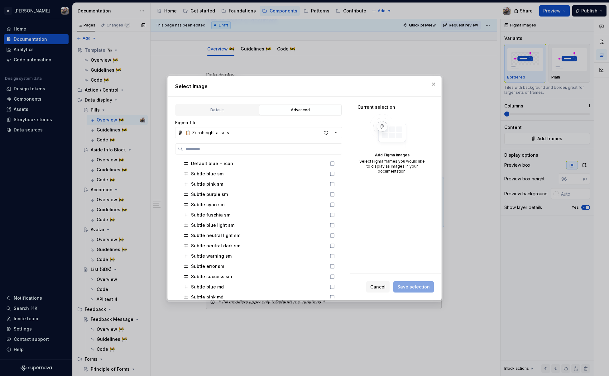
scroll to position [348, 0]
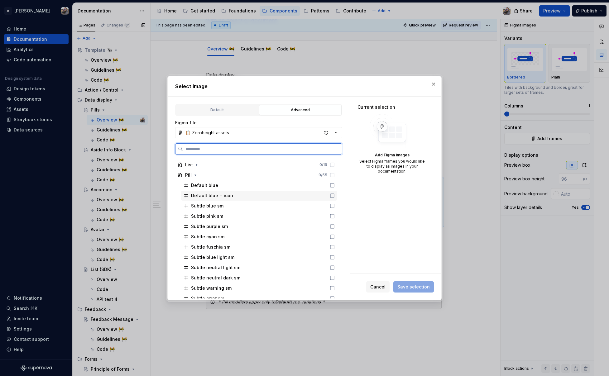
click at [331, 194] on icon at bounding box center [332, 195] width 5 height 5
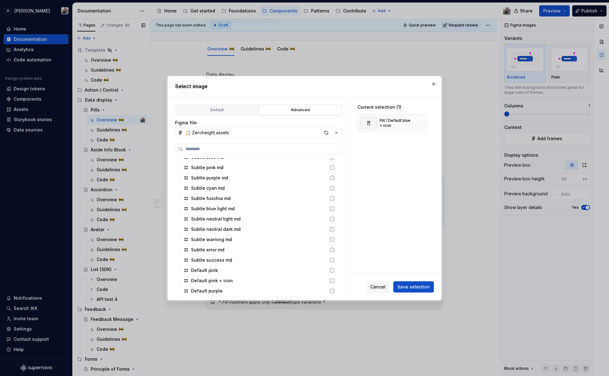
scroll to position [514, 0]
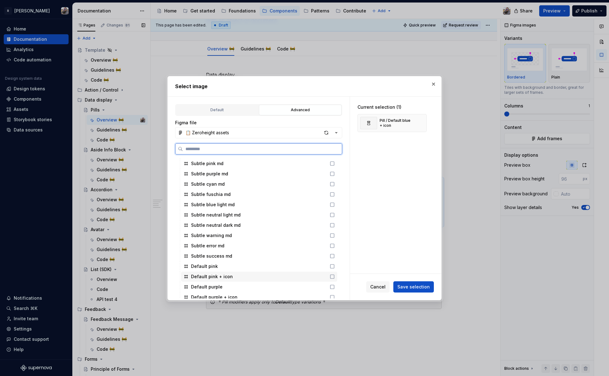
click at [331, 275] on icon at bounding box center [332, 276] width 5 height 5
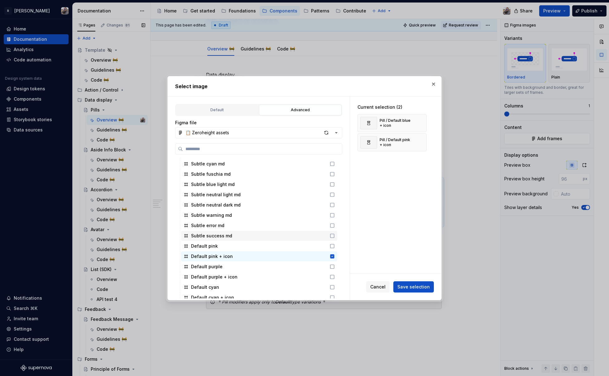
scroll to position [542, 0]
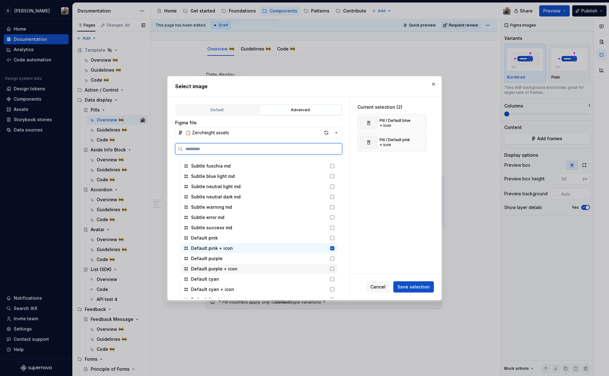
drag, startPoint x: 331, startPoint y: 268, endPoint x: 333, endPoint y: 276, distance: 8.2
click at [330, 268] on icon at bounding box center [332, 268] width 5 height 5
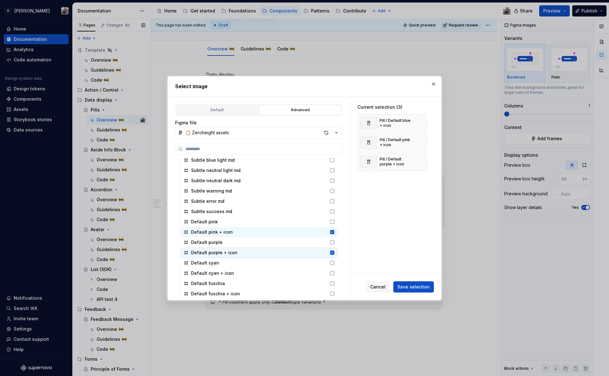
scroll to position [580, 0]
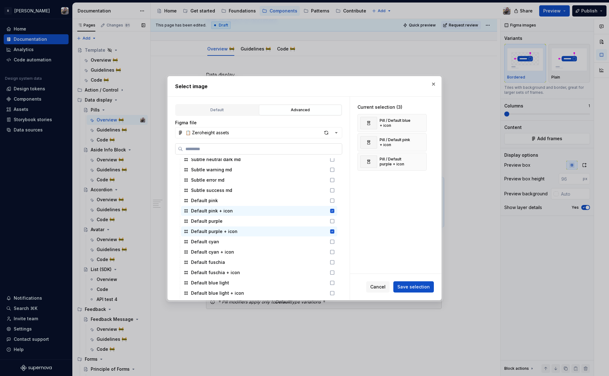
click at [232, 149] on input "search" at bounding box center [262, 149] width 159 height 6
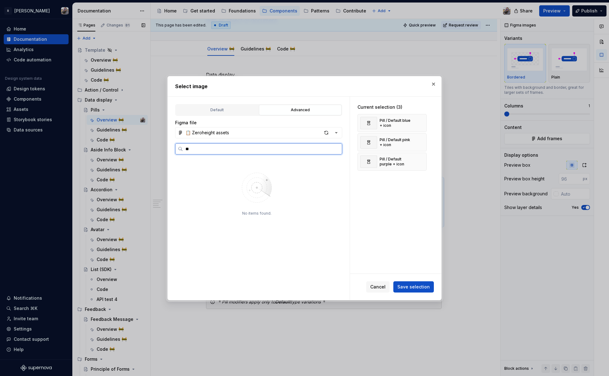
type input "*"
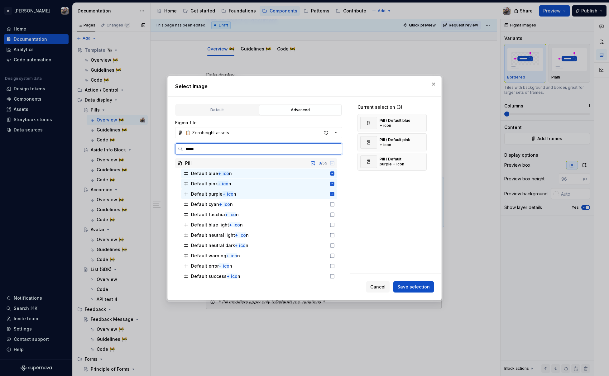
type input "******"
click at [332, 203] on icon at bounding box center [332, 204] width 5 height 5
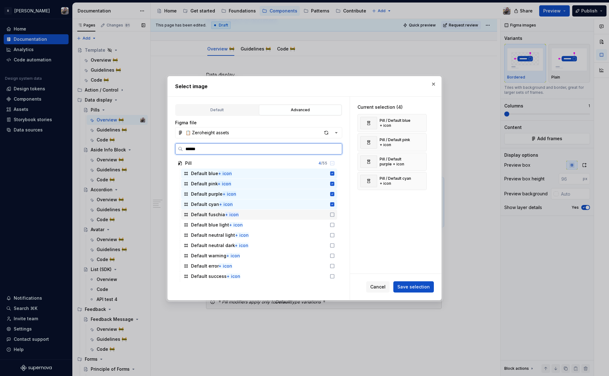
click at [330, 218] on div "Default fuschia + icon" at bounding box center [259, 215] width 156 height 10
click at [331, 223] on icon at bounding box center [332, 225] width 4 height 4
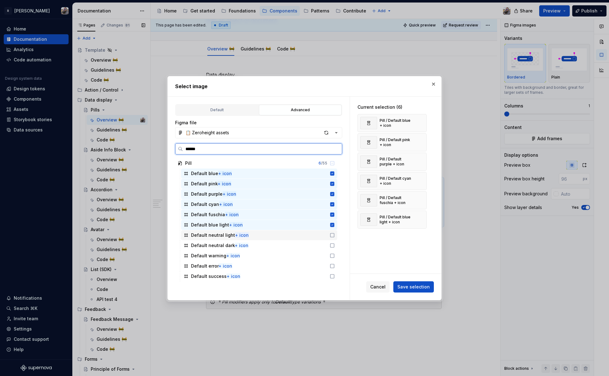
click at [333, 234] on icon at bounding box center [332, 235] width 5 height 5
click at [332, 248] on div "Default neutral dark + icon" at bounding box center [259, 246] width 156 height 10
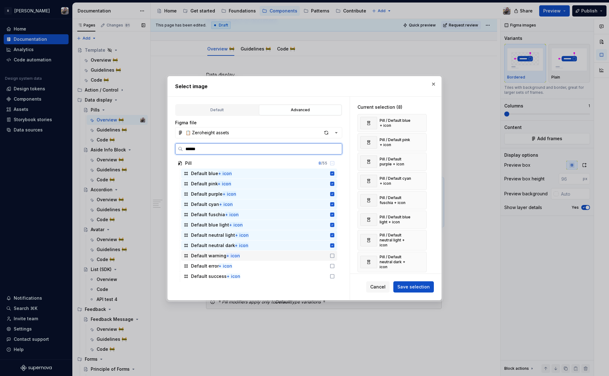
drag, startPoint x: 333, startPoint y: 258, endPoint x: 334, endPoint y: 266, distance: 8.2
click at [333, 258] on icon at bounding box center [332, 255] width 5 height 5
drag, startPoint x: 333, startPoint y: 267, endPoint x: 332, endPoint y: 273, distance: 5.6
click at [333, 267] on icon at bounding box center [332, 266] width 5 height 5
click at [334, 276] on icon at bounding box center [332, 276] width 5 height 5
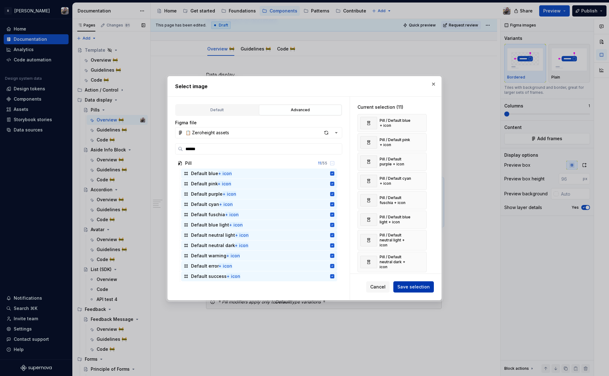
click at [412, 286] on span "Save selection" at bounding box center [413, 287] width 32 height 6
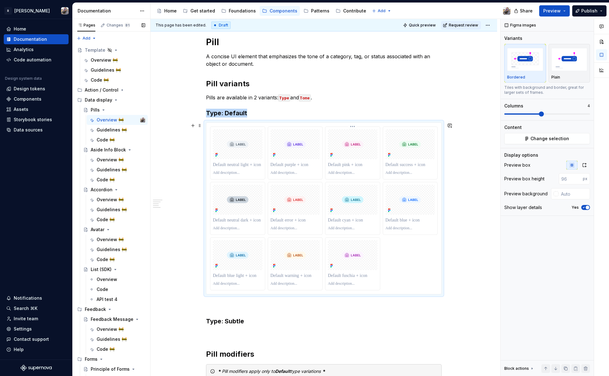
scroll to position [121, 0]
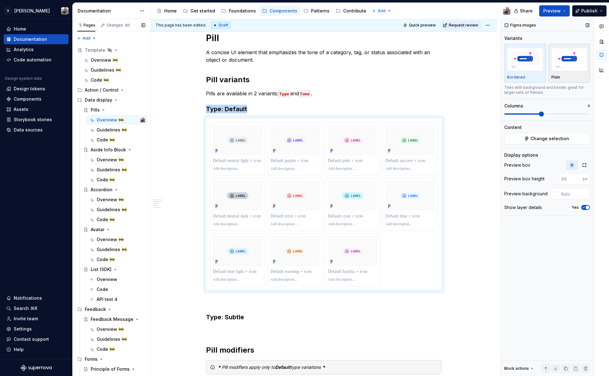
click at [559, 73] on div "Plain" at bounding box center [569, 63] width 36 height 33
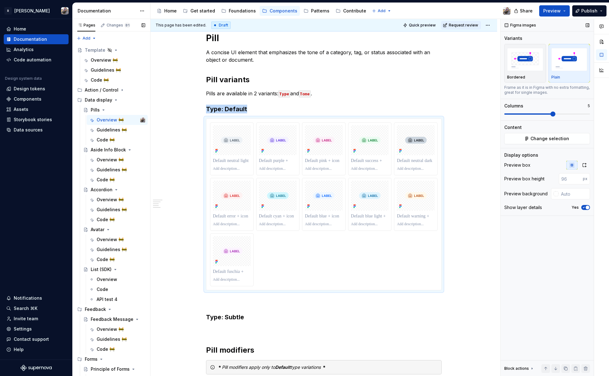
click at [555, 114] on span at bounding box center [552, 114] width 5 height 5
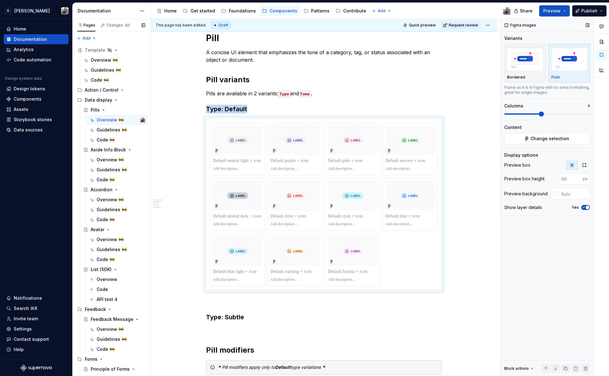
click at [544, 115] on span at bounding box center [541, 114] width 5 height 5
click at [557, 10] on span "Preview" at bounding box center [551, 11] width 17 height 6
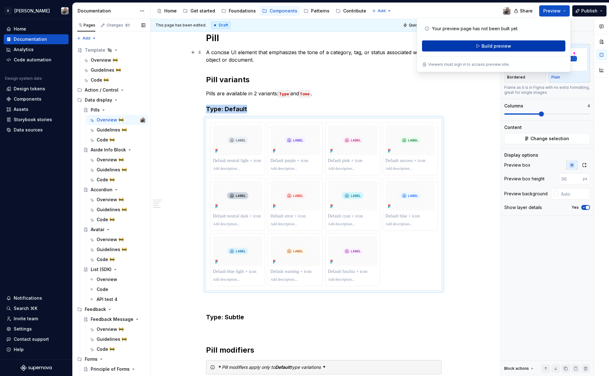
click at [470, 50] on button "Build preview" at bounding box center [493, 46] width 143 height 11
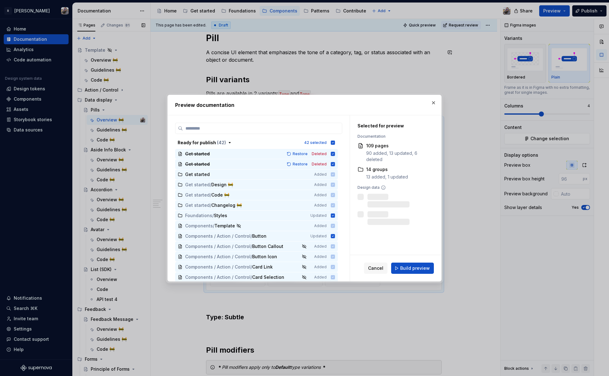
type textarea "*"
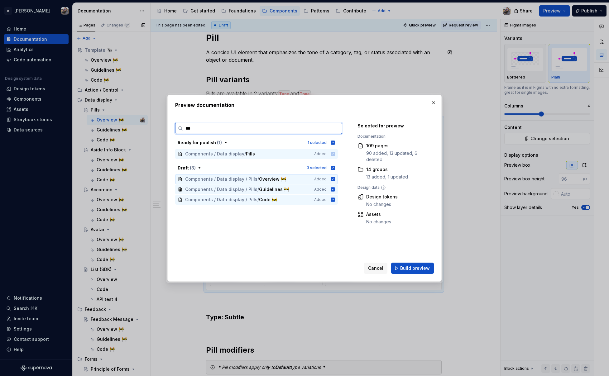
type input "****"
click at [335, 128] on input "****" at bounding box center [262, 128] width 159 height 6
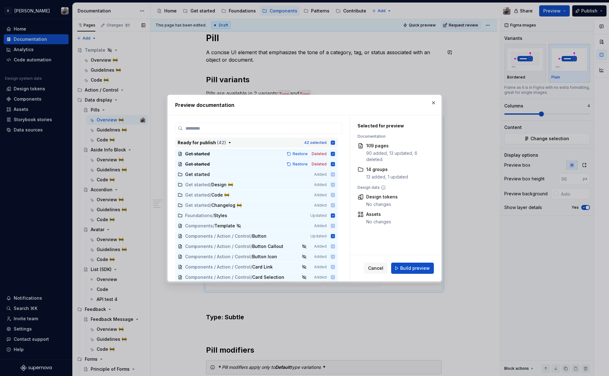
click at [332, 142] on icon "button" at bounding box center [333, 143] width 4 height 4
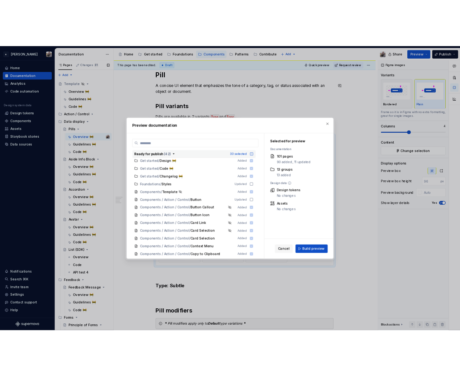
scroll to position [0, 0]
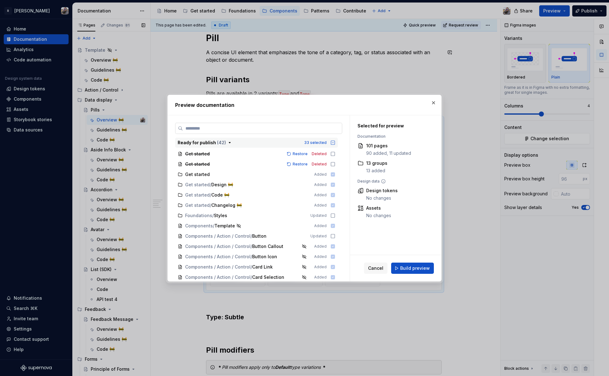
click at [300, 130] on input "search" at bounding box center [262, 128] width 159 height 6
click at [333, 142] on icon "button" at bounding box center [332, 142] width 5 height 5
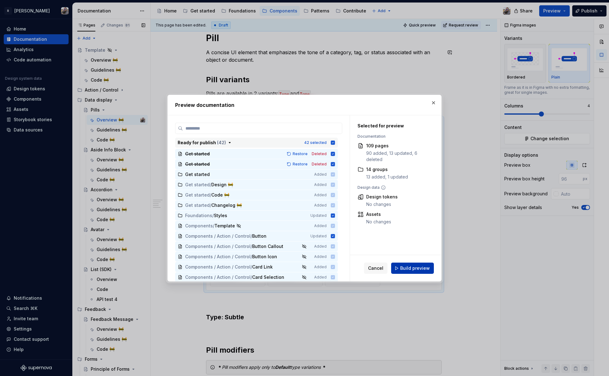
click at [419, 267] on span "Build preview" at bounding box center [415, 268] width 30 height 6
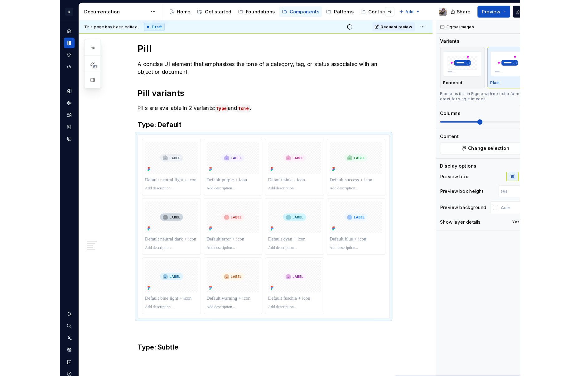
scroll to position [121, 0]
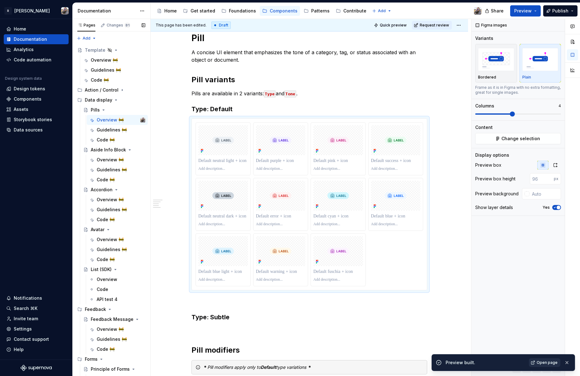
click at [545, 363] on span "Open page" at bounding box center [546, 362] width 21 height 5
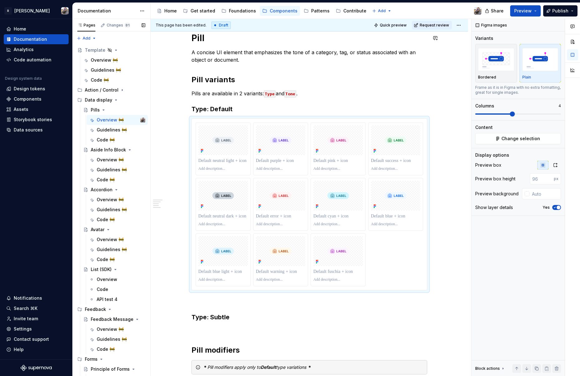
type textarea "*"
click at [501, 69] on img "button" at bounding box center [496, 59] width 36 height 23
click at [209, 152] on div at bounding box center [223, 140] width 50 height 30
click at [210, 156] on div at bounding box center [223, 160] width 50 height 9
click at [212, 161] on p at bounding box center [223, 161] width 50 height 6
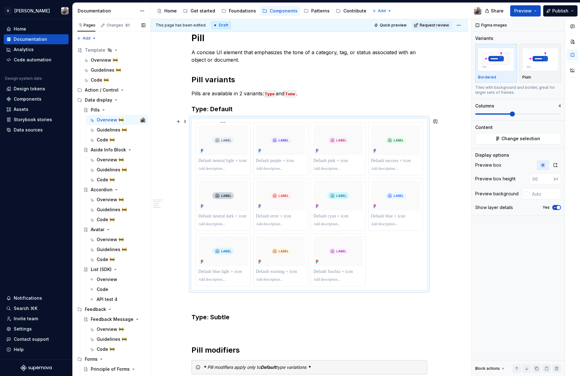
click at [206, 169] on p at bounding box center [223, 168] width 50 height 5
type textarea "*"
click at [220, 164] on div at bounding box center [223, 160] width 50 height 9
click at [218, 168] on p "*" at bounding box center [223, 168] width 50 height 5
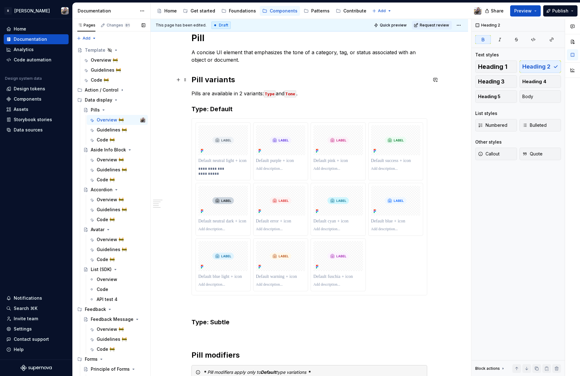
click at [371, 78] on h2 "Pill variants" at bounding box center [309, 80] width 236 height 10
click at [226, 163] on p at bounding box center [223, 161] width 50 height 6
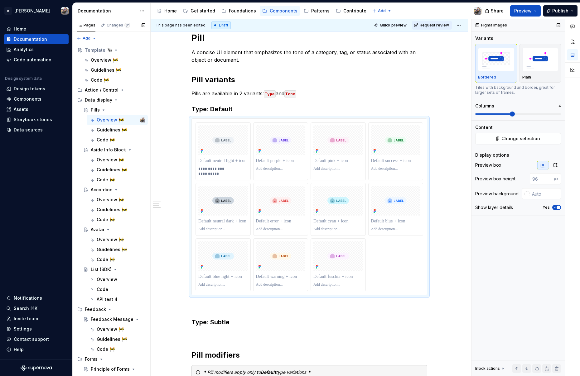
click at [556, 208] on icon "button" at bounding box center [554, 208] width 5 height 4
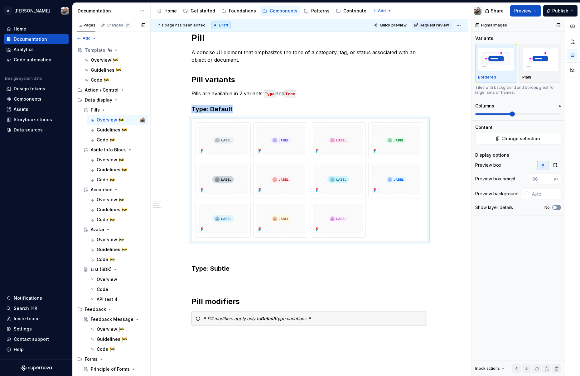
click at [556, 208] on span "button" at bounding box center [555, 208] width 4 height 4
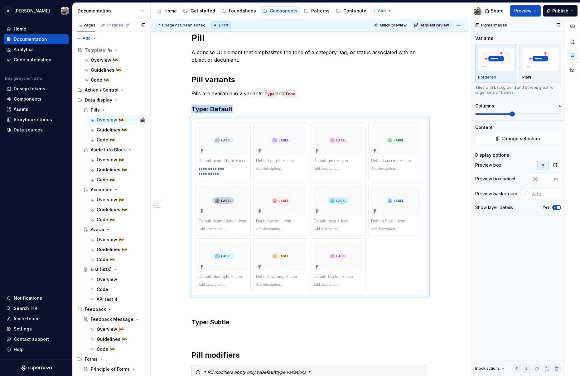
click at [556, 208] on icon "button" at bounding box center [554, 208] width 5 height 4
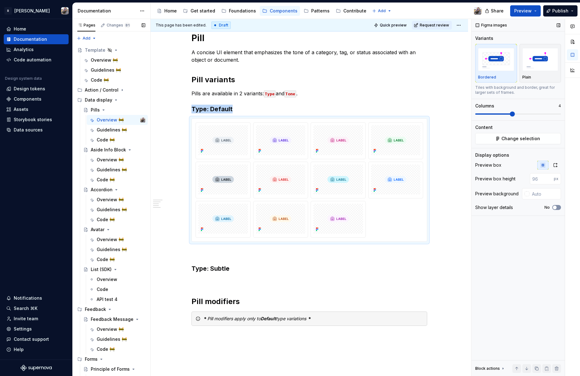
click at [555, 208] on span "button" at bounding box center [555, 208] width 4 height 4
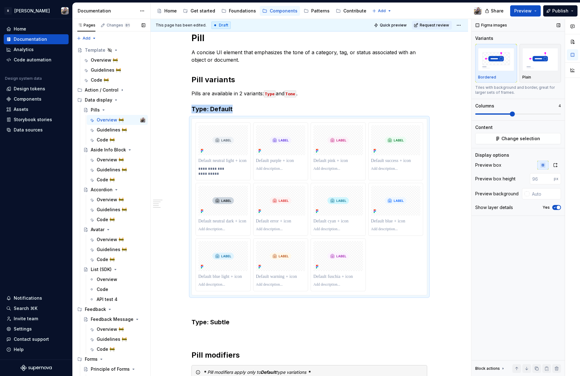
click at [555, 207] on icon "button" at bounding box center [554, 208] width 5 height 4
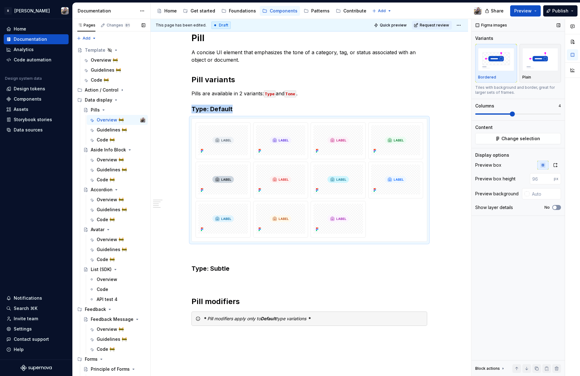
click at [555, 207] on span "button" at bounding box center [555, 208] width 4 height 4
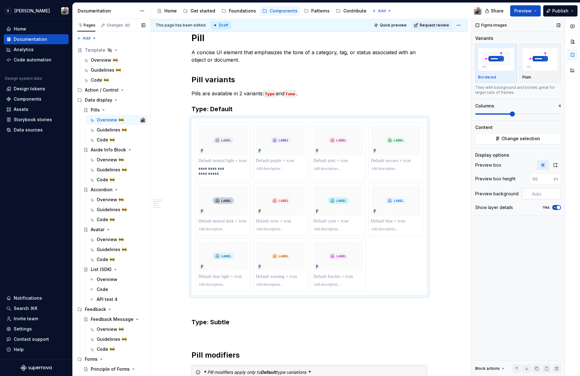
click at [532, 190] on input "text" at bounding box center [544, 193] width 31 height 11
type input "#FFFFFF"
type button "on"
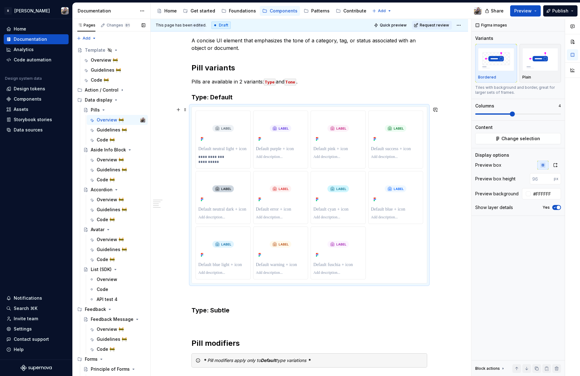
scroll to position [173, 0]
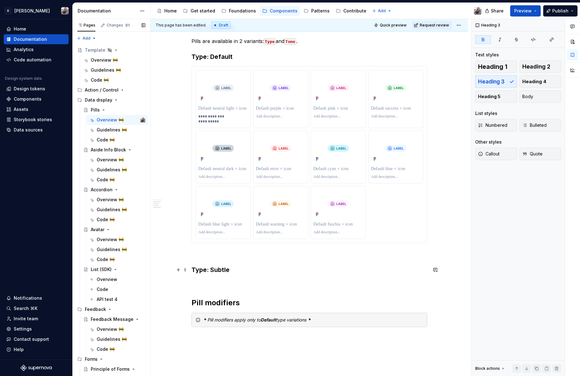
click at [232, 271] on h3 "Type: Subtle" at bounding box center [309, 270] width 236 height 9
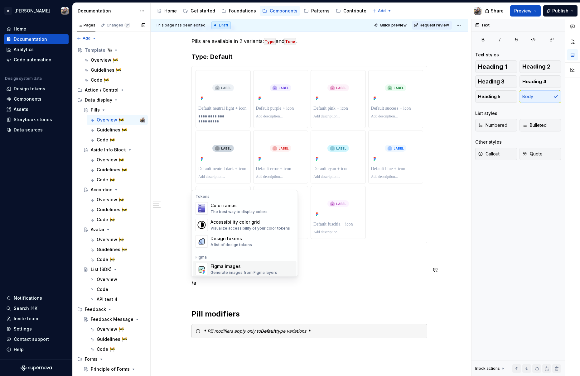
click at [244, 268] on div "Figma images" at bounding box center [243, 266] width 67 height 6
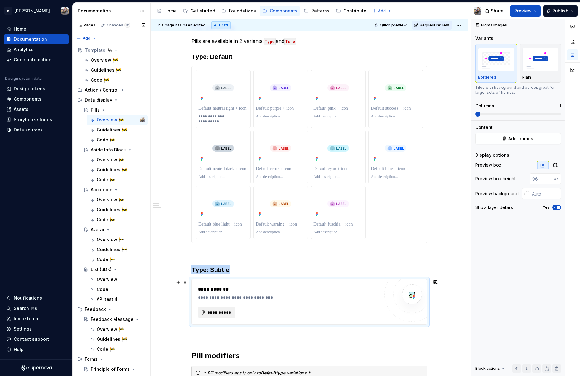
click at [225, 314] on span "**********" at bounding box center [219, 313] width 24 height 6
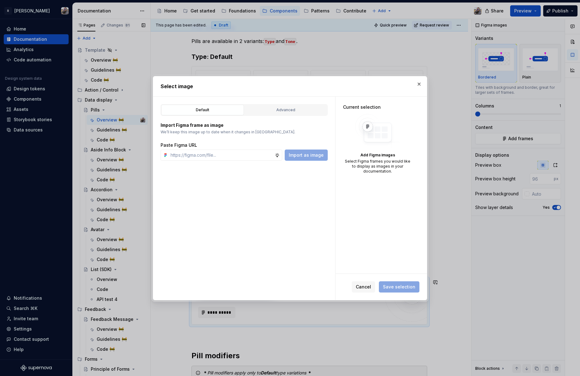
type textarea "*"
click at [272, 105] on button "Advanced" at bounding box center [285, 110] width 83 height 11
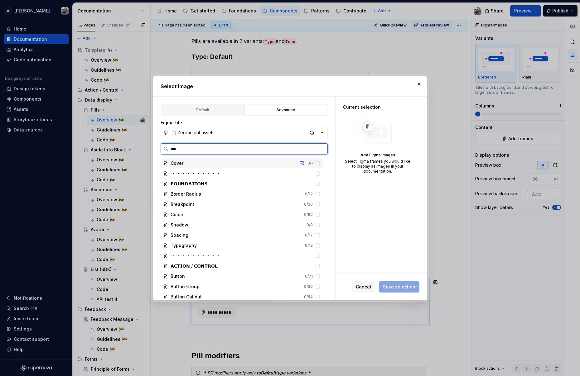
type input "****"
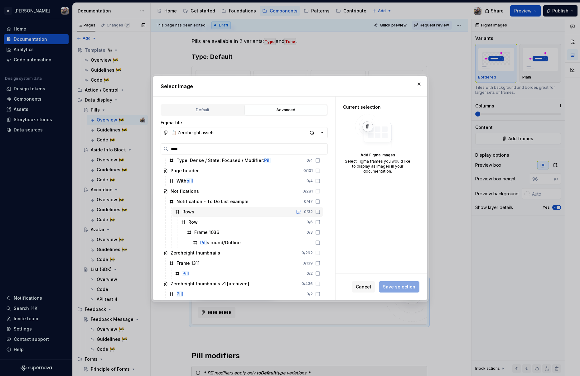
scroll to position [107, 0]
click at [318, 148] on input "****" at bounding box center [247, 149] width 159 height 6
click at [321, 148] on input "****" at bounding box center [247, 149] width 159 height 6
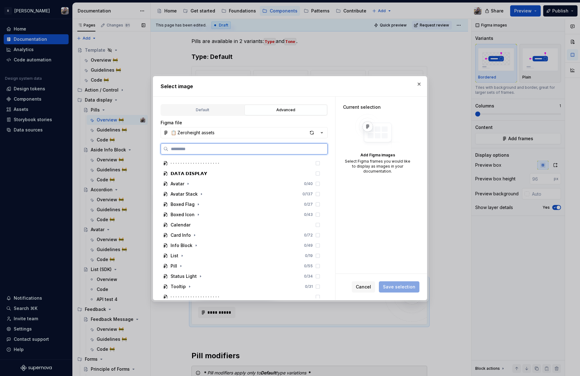
scroll to position [253, 0]
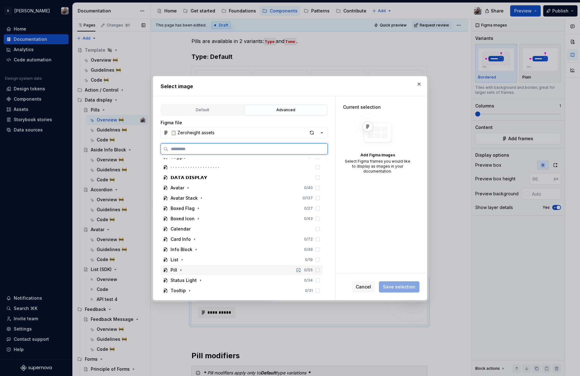
click at [198, 268] on div "Pill 0 / 55" at bounding box center [242, 270] width 162 height 10
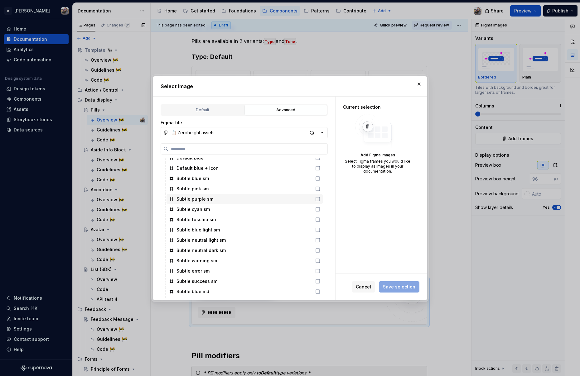
scroll to position [358, 0]
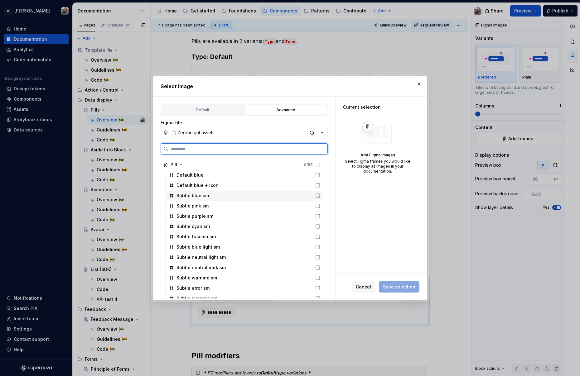
click at [317, 195] on icon at bounding box center [317, 195] width 5 height 5
click at [317, 206] on icon at bounding box center [317, 206] width 5 height 5
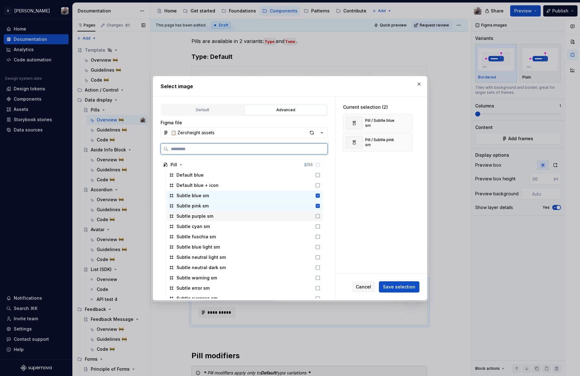
drag, startPoint x: 317, startPoint y: 218, endPoint x: 317, endPoint y: 222, distance: 3.4
click at [317, 218] on icon at bounding box center [317, 216] width 5 height 5
click at [317, 226] on icon at bounding box center [317, 226] width 5 height 5
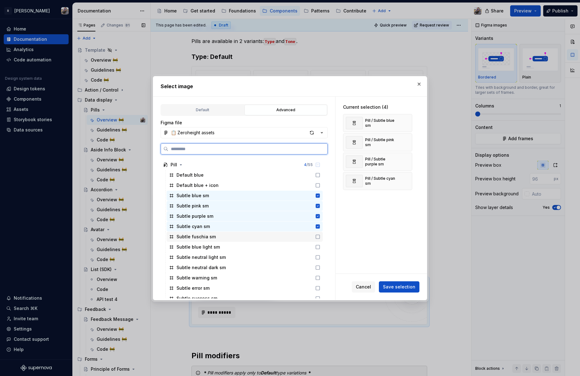
click at [316, 236] on icon at bounding box center [317, 236] width 5 height 5
click at [318, 247] on icon at bounding box center [317, 247] width 5 height 5
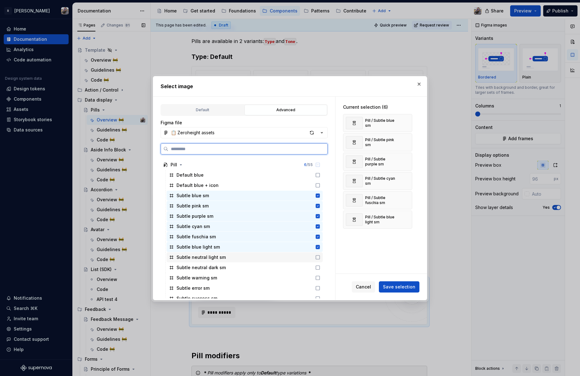
click at [317, 258] on icon at bounding box center [317, 257] width 5 height 5
click at [316, 270] on icon at bounding box center [317, 267] width 5 height 5
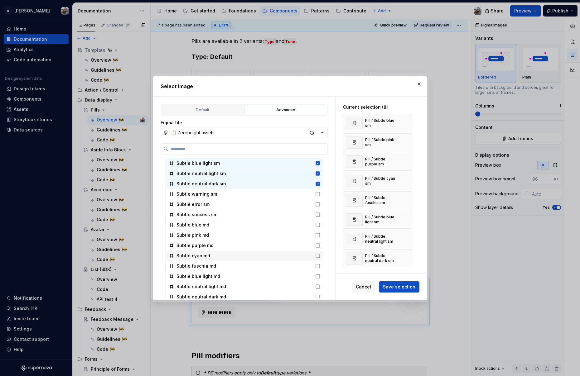
scroll to position [446, 0]
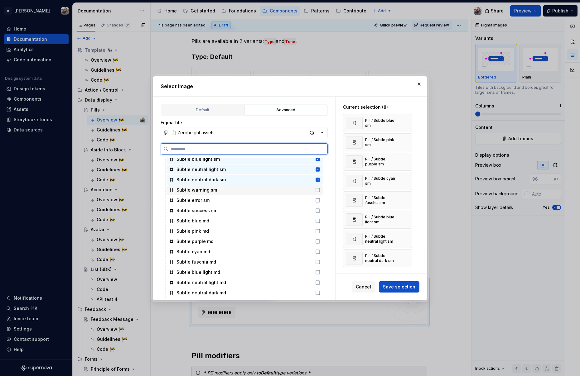
drag, startPoint x: 317, startPoint y: 190, endPoint x: 317, endPoint y: 197, distance: 6.9
click at [317, 190] on icon at bounding box center [317, 190] width 5 height 5
click at [316, 200] on icon at bounding box center [317, 200] width 5 height 5
click at [315, 209] on icon at bounding box center [317, 210] width 5 height 5
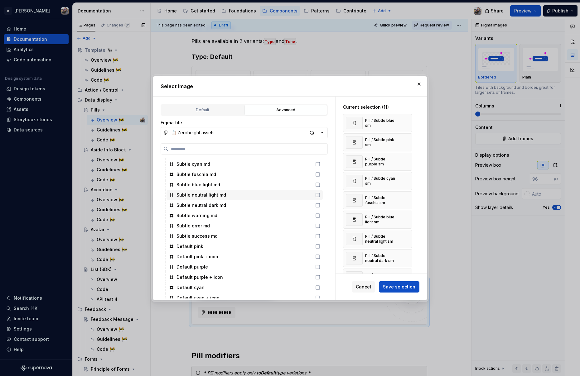
scroll to position [575, 0]
click at [400, 289] on span "Save selection" at bounding box center [399, 287] width 32 height 6
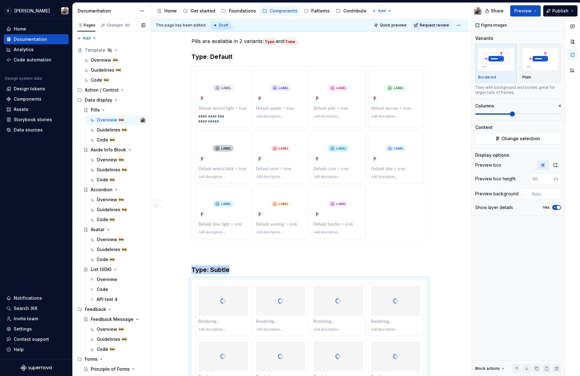
scroll to position [248, 0]
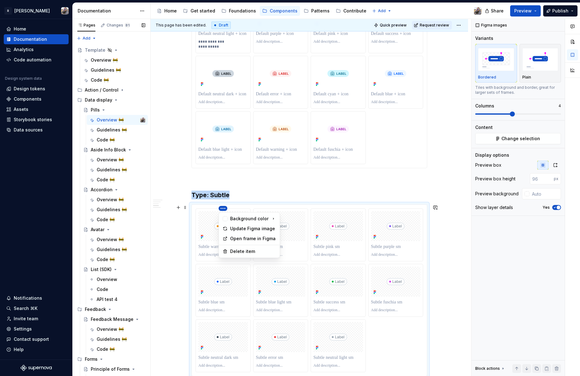
click at [248, 210] on html "R [PERSON_NAME] Home Documentation Analytics Code automation Design system data…" at bounding box center [290, 188] width 580 height 376
drag, startPoint x: 222, startPoint y: 208, endPoint x: 248, endPoint y: 210, distance: 26.0
click at [248, 210] on html "R [PERSON_NAME] Home Documentation Analytics Code automation Design system data…" at bounding box center [290, 188] width 580 height 376
click at [205, 248] on html "R [PERSON_NAME] Home Documentation Analytics Code automation Design system data…" at bounding box center [290, 188] width 580 height 376
click at [205, 211] on html "R [PERSON_NAME] Home Documentation Analytics Code automation Design system data…" at bounding box center [290, 188] width 580 height 376
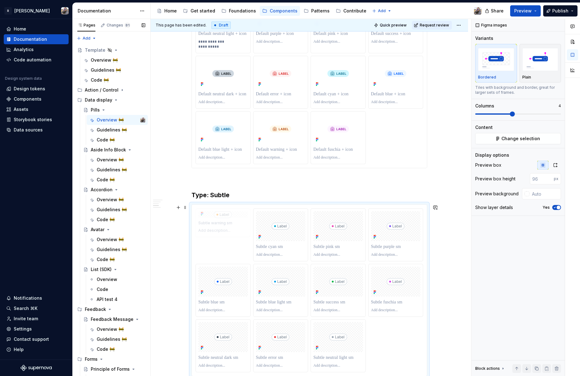
drag, startPoint x: 208, startPoint y: 218, endPoint x: 208, endPoint y: 223, distance: 5.0
click at [208, 223] on body "R [PERSON_NAME] Home Documentation Analytics Code automation Design system data…" at bounding box center [290, 188] width 580 height 376
click at [543, 180] on input "number" at bounding box center [542, 178] width 24 height 11
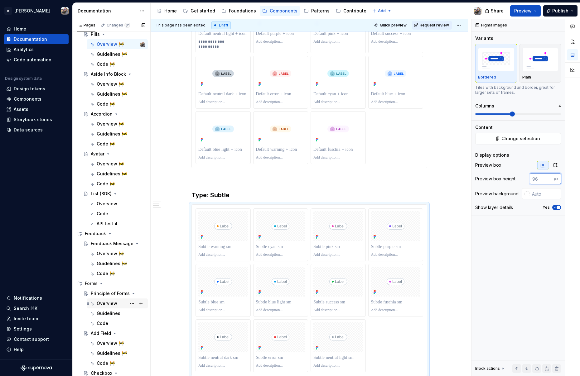
scroll to position [184, 0]
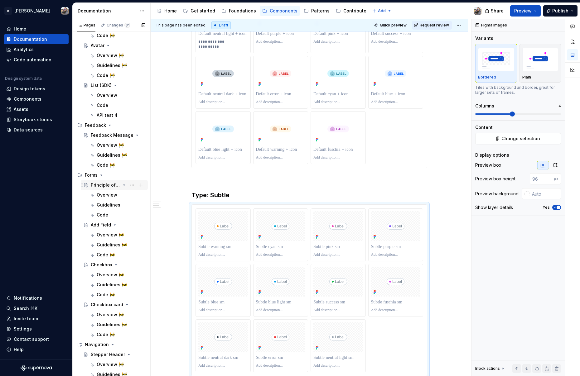
click at [103, 188] on div "Principle of Forms" at bounding box center [106, 185] width 30 height 6
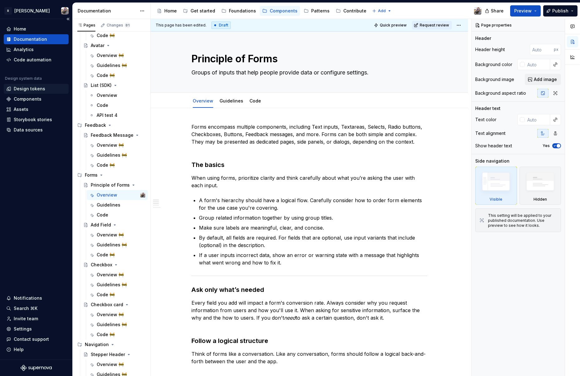
scroll to position [184, 0]
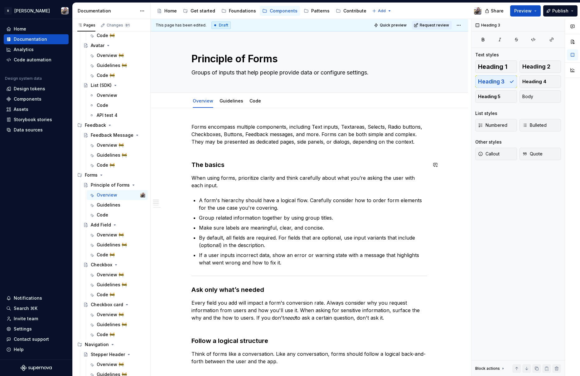
click at [228, 160] on div "Forms encompass multiple components, including Text inputs, Textareas, Selects,…" at bounding box center [309, 340] width 236 height 435
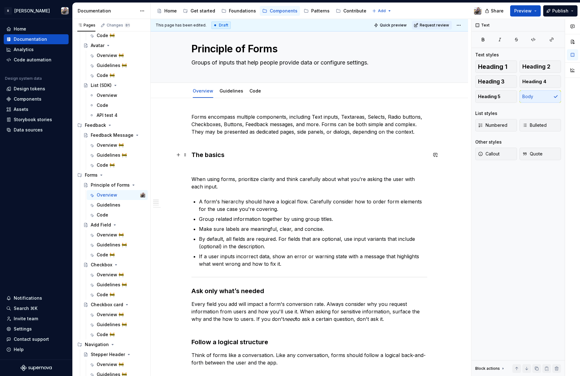
scroll to position [0, 0]
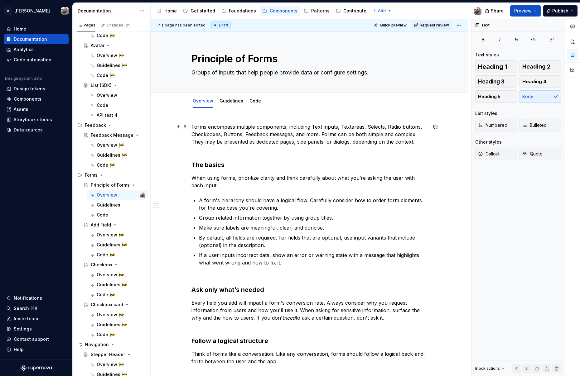
click at [356, 125] on p "Forms encompass multiple components, including Text inputs, Textareas, Selects,…" at bounding box center [309, 138] width 236 height 30
click at [327, 125] on p "Forms encompass multiple components, including Text inputs, Textareas, Selects,…" at bounding box center [309, 138] width 236 height 30
click at [345, 126] on p "Forms encompass multiple components, including Text inputs, Textareas, Selects,…" at bounding box center [309, 138] width 236 height 30
type textarea "*"
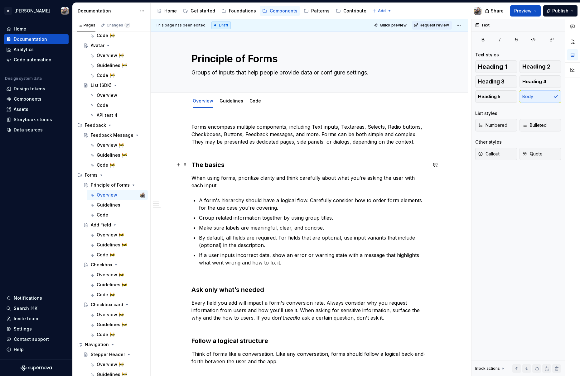
click at [227, 162] on h3 "The basics" at bounding box center [309, 165] width 236 height 9
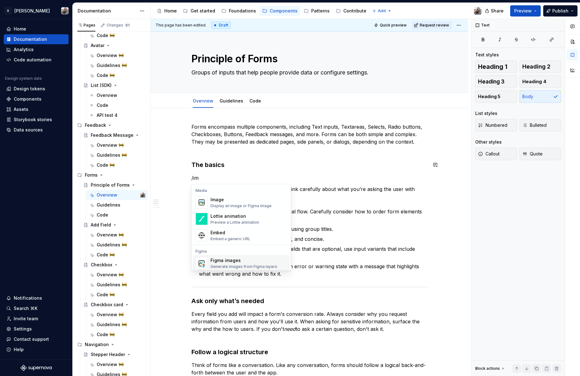
scroll to position [2, 0]
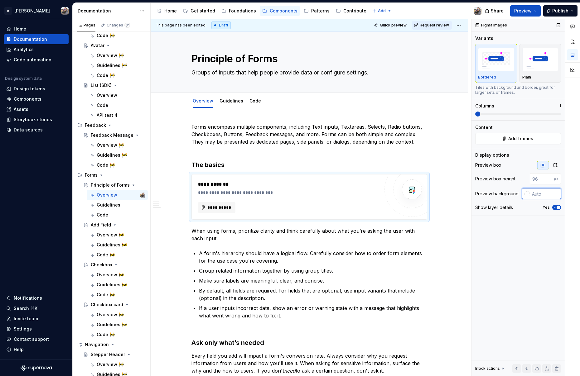
click at [538, 194] on input "text" at bounding box center [544, 193] width 31 height 11
click at [528, 194] on div at bounding box center [526, 193] width 5 height 5
click at [533, 194] on div "Comments Open comments No comments yet Select ‘Comment’ from the block context …" at bounding box center [525, 198] width 108 height 358
click at [545, 195] on input "text" at bounding box center [544, 193] width 31 height 11
click at [526, 193] on div at bounding box center [526, 193] width 5 height 5
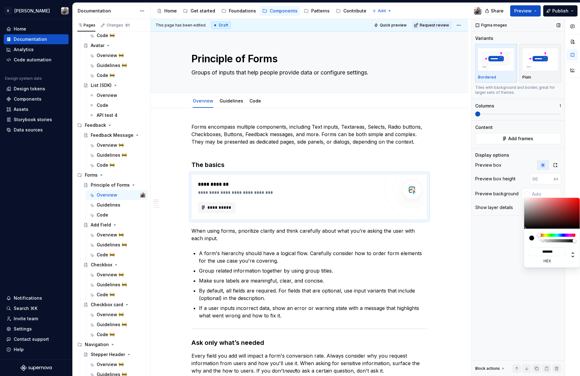
click at [509, 279] on div "Comments Open comments No comments yet Select ‘Comment’ from the block context …" at bounding box center [525, 198] width 108 height 358
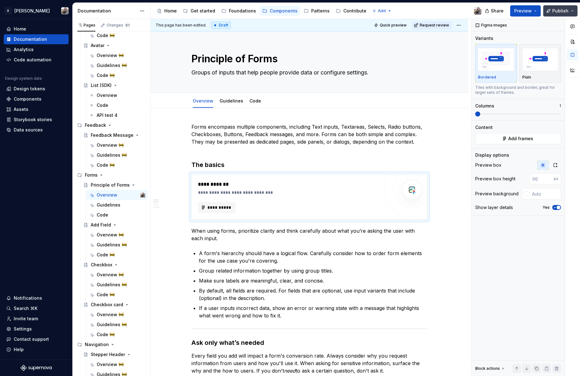
click at [558, 13] on span "Publish" at bounding box center [560, 11] width 16 height 6
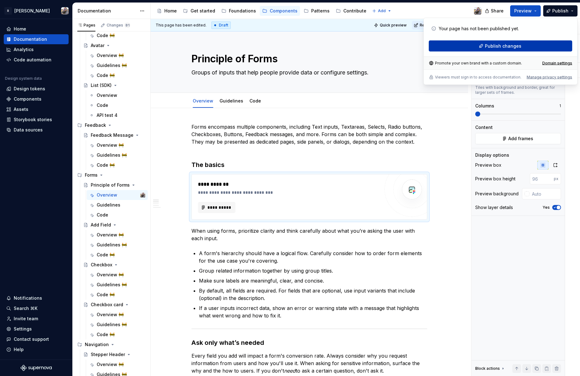
click at [458, 45] on button "Publish changes" at bounding box center [500, 46] width 143 height 11
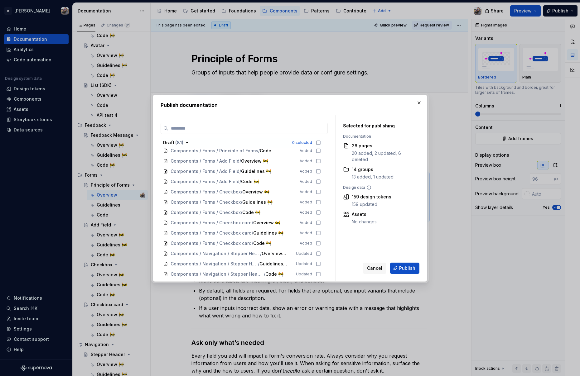
scroll to position [1148, 0]
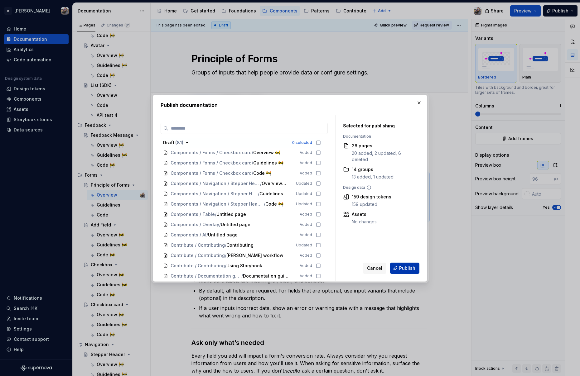
click at [402, 269] on span "Publish" at bounding box center [407, 268] width 16 height 6
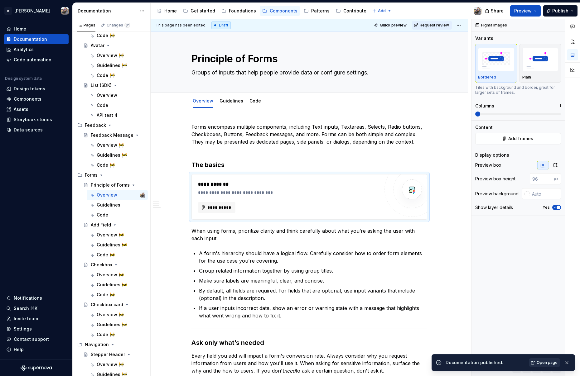
click at [547, 362] on span "Open page" at bounding box center [546, 362] width 21 height 5
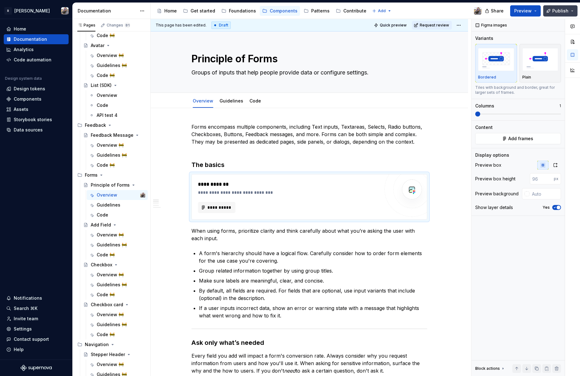
click at [569, 10] on button "Publish" at bounding box center [560, 10] width 34 height 11
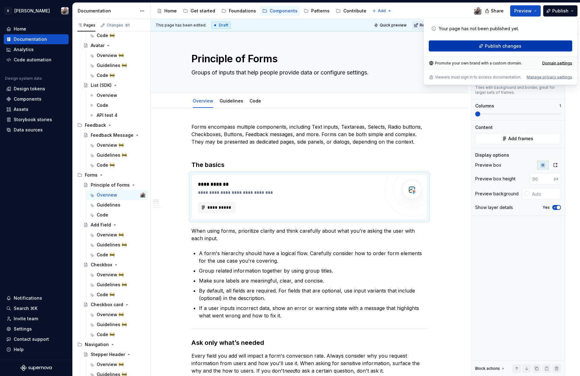
click at [496, 48] on span "Publish changes" at bounding box center [503, 46] width 36 height 6
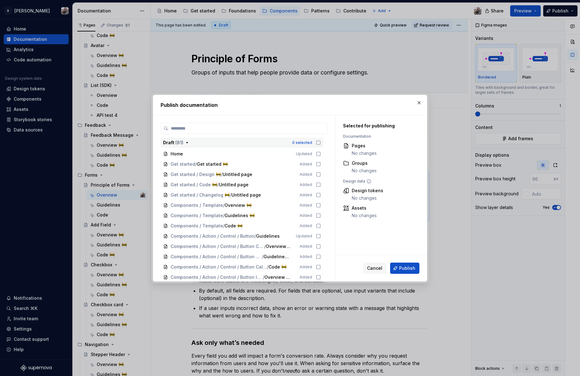
click at [316, 142] on icon "button" at bounding box center [318, 143] width 4 height 4
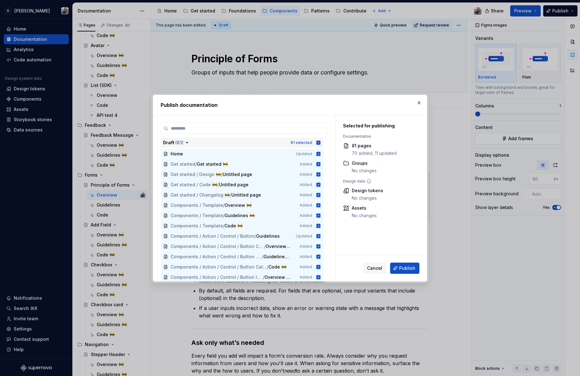
click at [319, 142] on icon "button" at bounding box center [318, 142] width 5 height 5
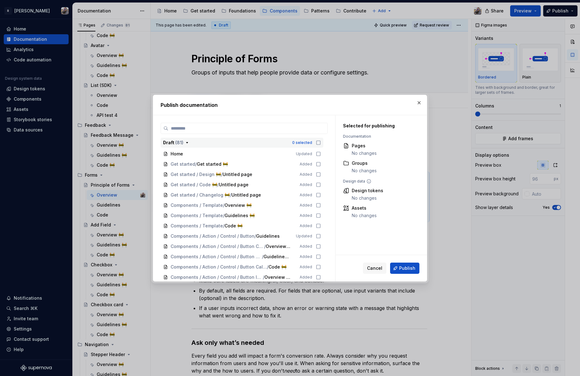
click at [319, 142] on icon "button" at bounding box center [318, 142] width 5 height 5
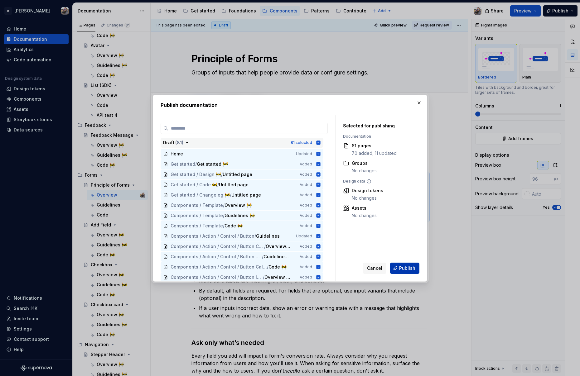
click at [403, 269] on span "Publish" at bounding box center [407, 268] width 16 height 6
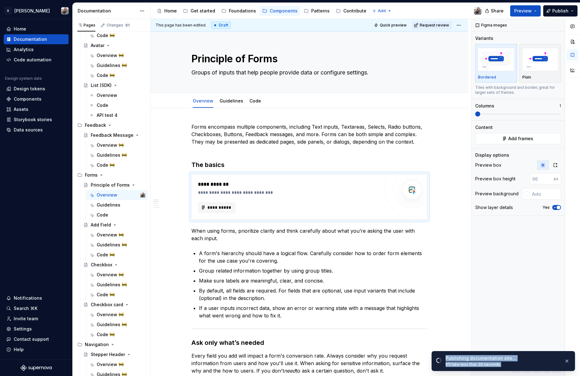
drag, startPoint x: 506, startPoint y: 365, endPoint x: 472, endPoint y: 355, distance: 35.5
click at [471, 355] on div "Publishing documentation site… It’ll take less than 20 seconds." at bounding box center [502, 361] width 143 height 20
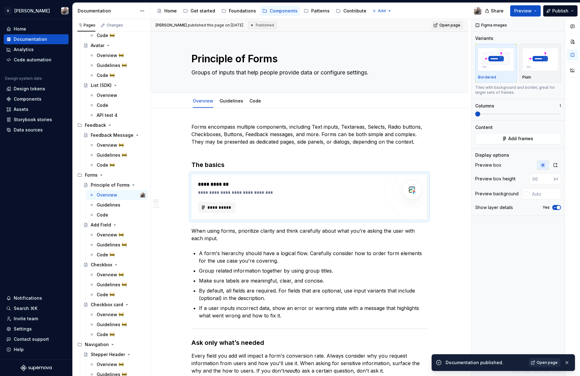
click at [540, 363] on span "Open page" at bounding box center [546, 362] width 21 height 5
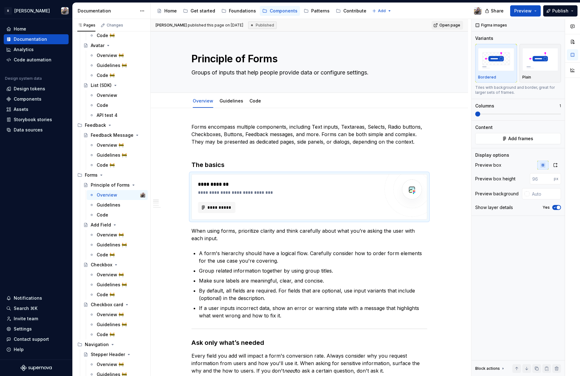
type textarea "*"
click at [31, 129] on div "Data sources" at bounding box center [28, 130] width 29 height 6
